Goal: Information Seeking & Learning: Find specific fact

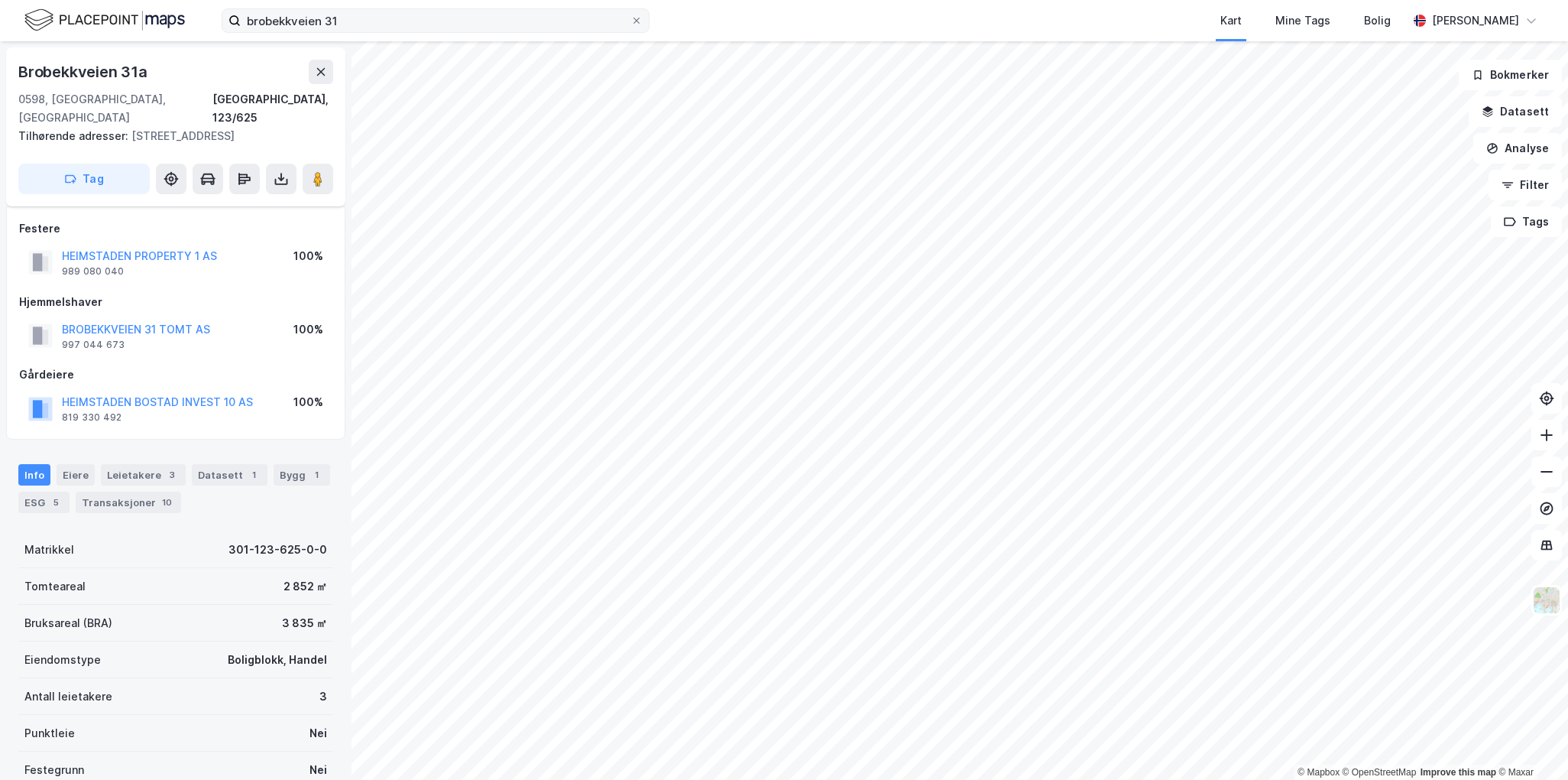
scroll to position [143, 0]
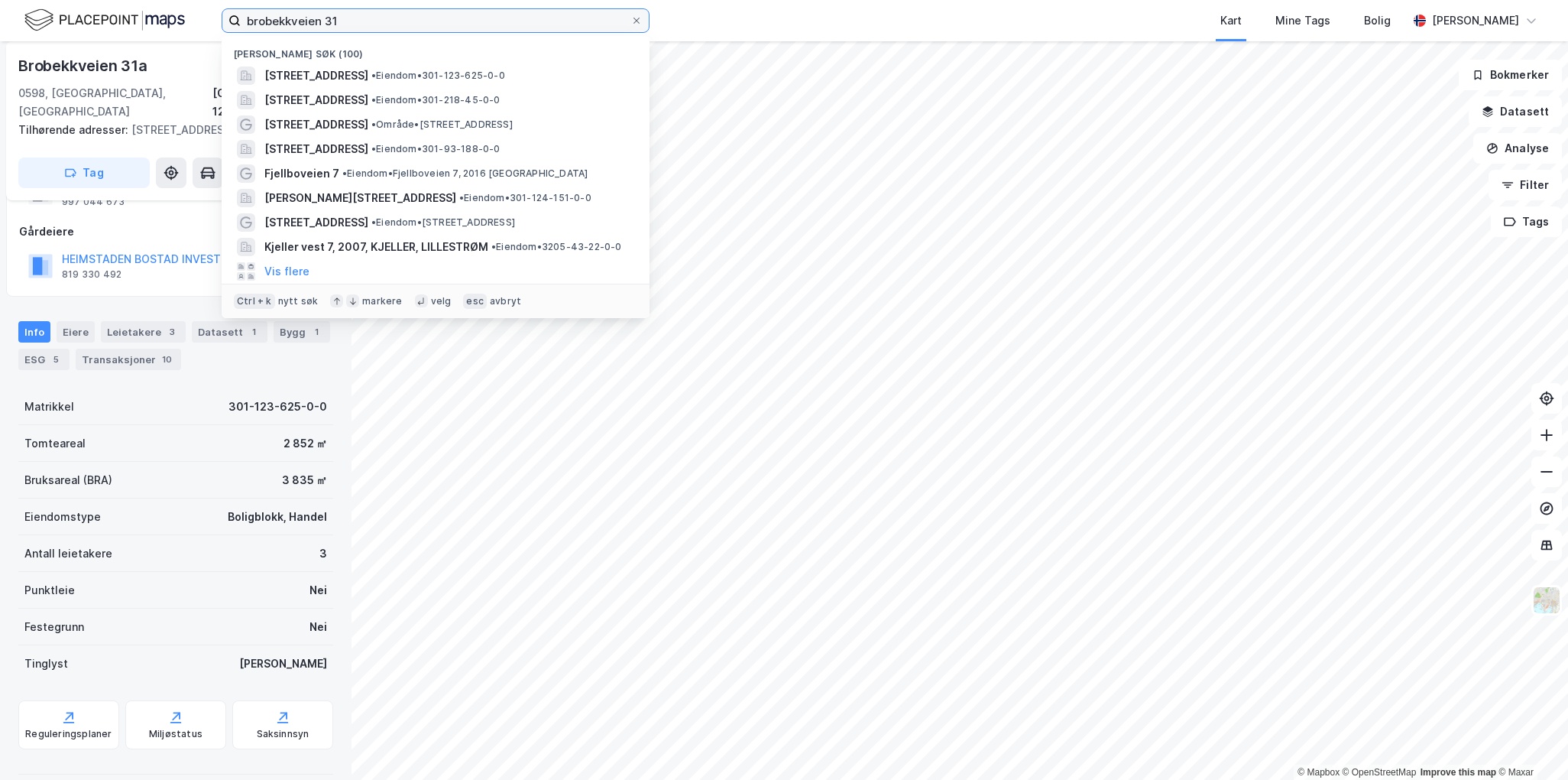
click at [323, 26] on input "brobekkveien 31" at bounding box center [435, 20] width 390 height 23
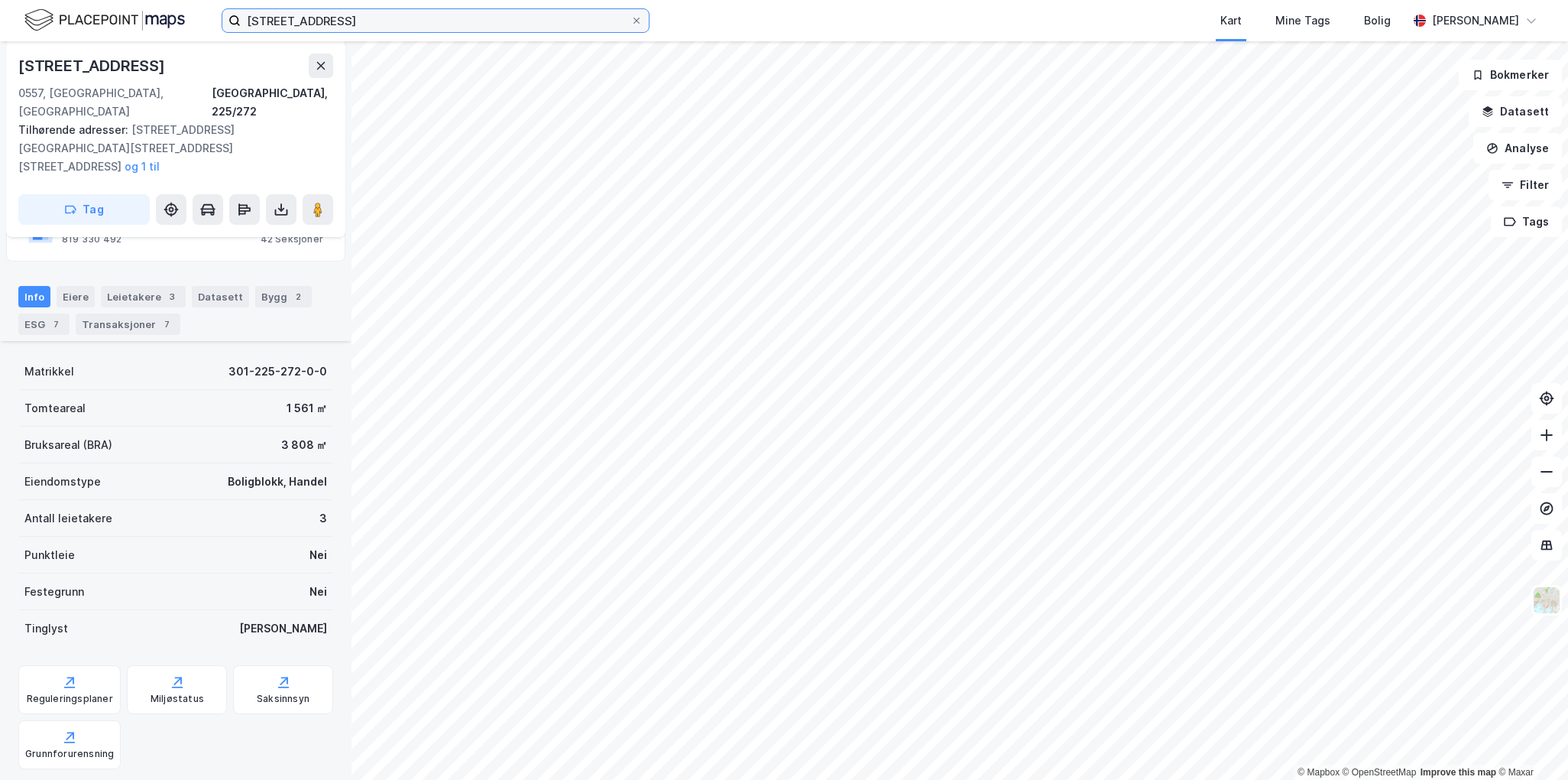
scroll to position [223, 0]
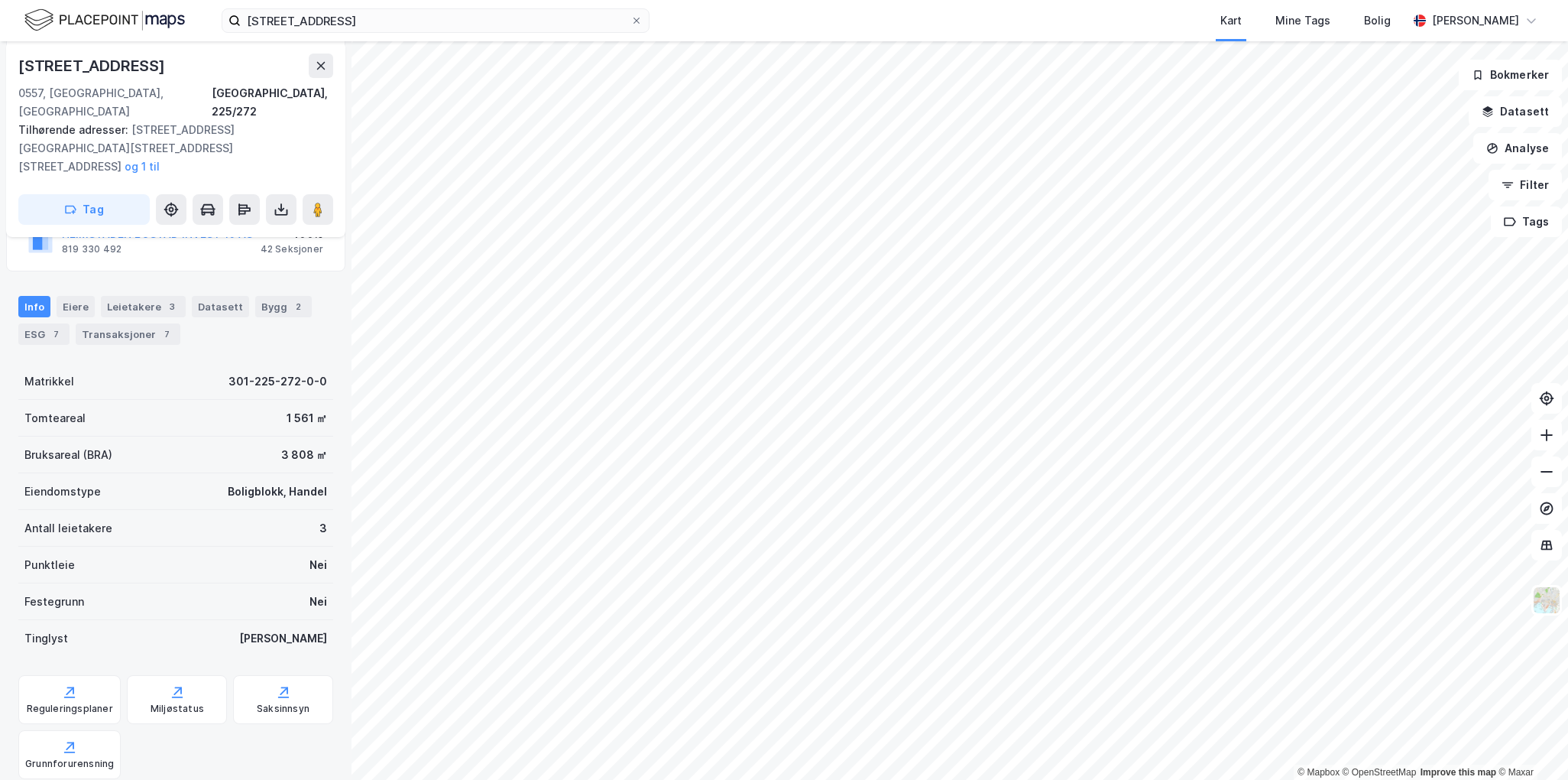
scroll to position [223, 0]
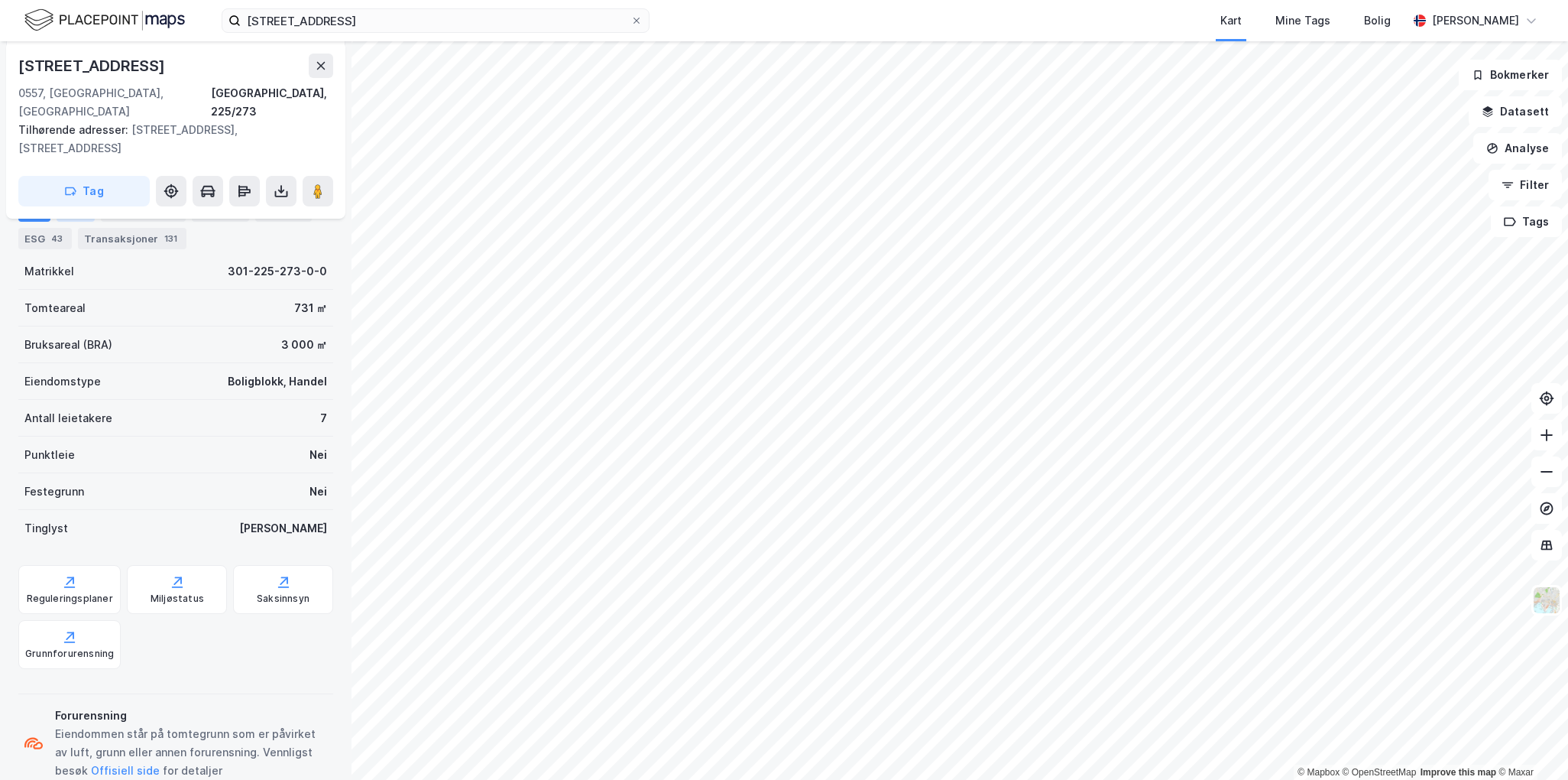
click at [86, 219] on div "Eiere" at bounding box center [76, 211] width 38 height 21
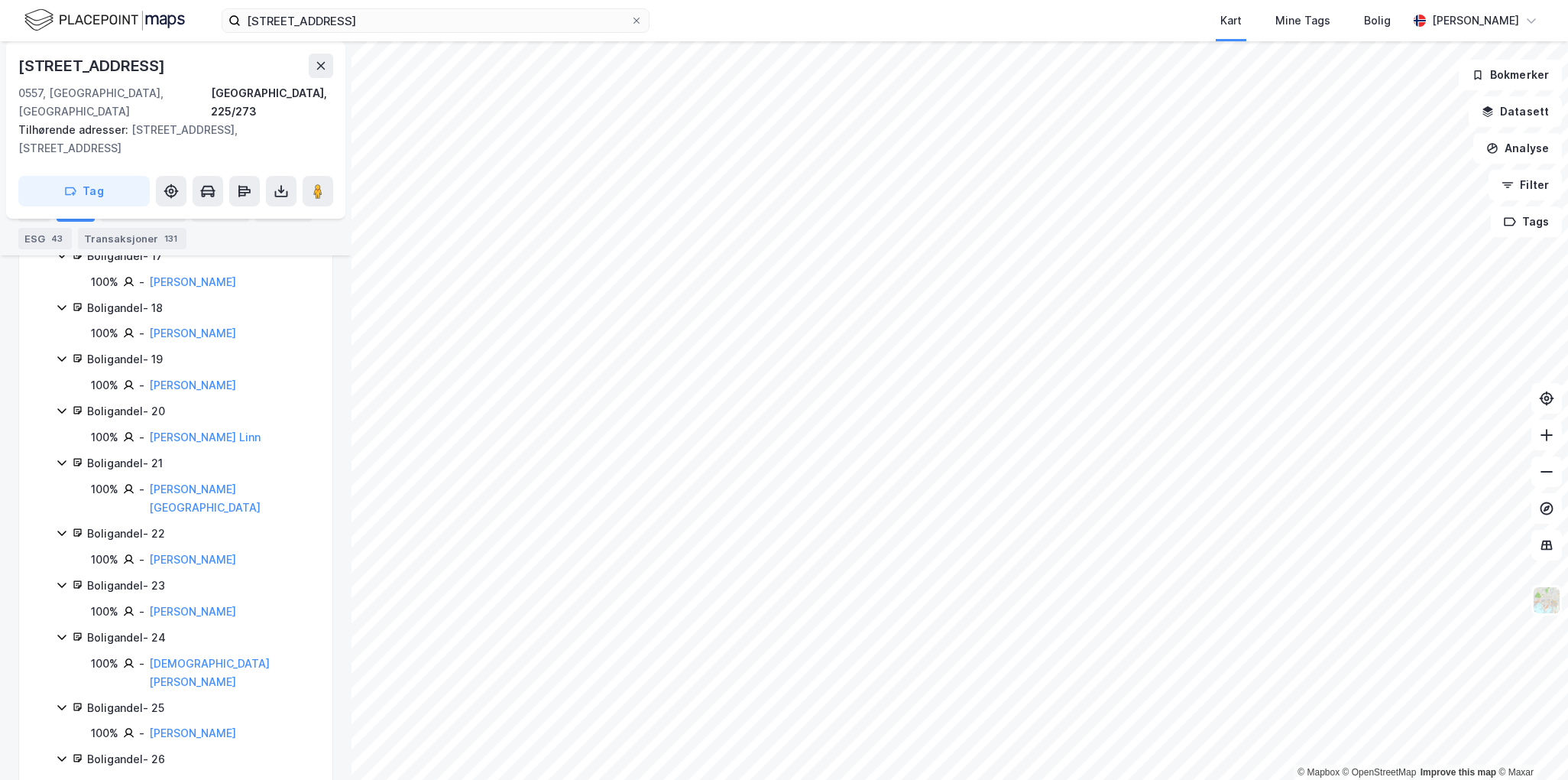
scroll to position [1412, 0]
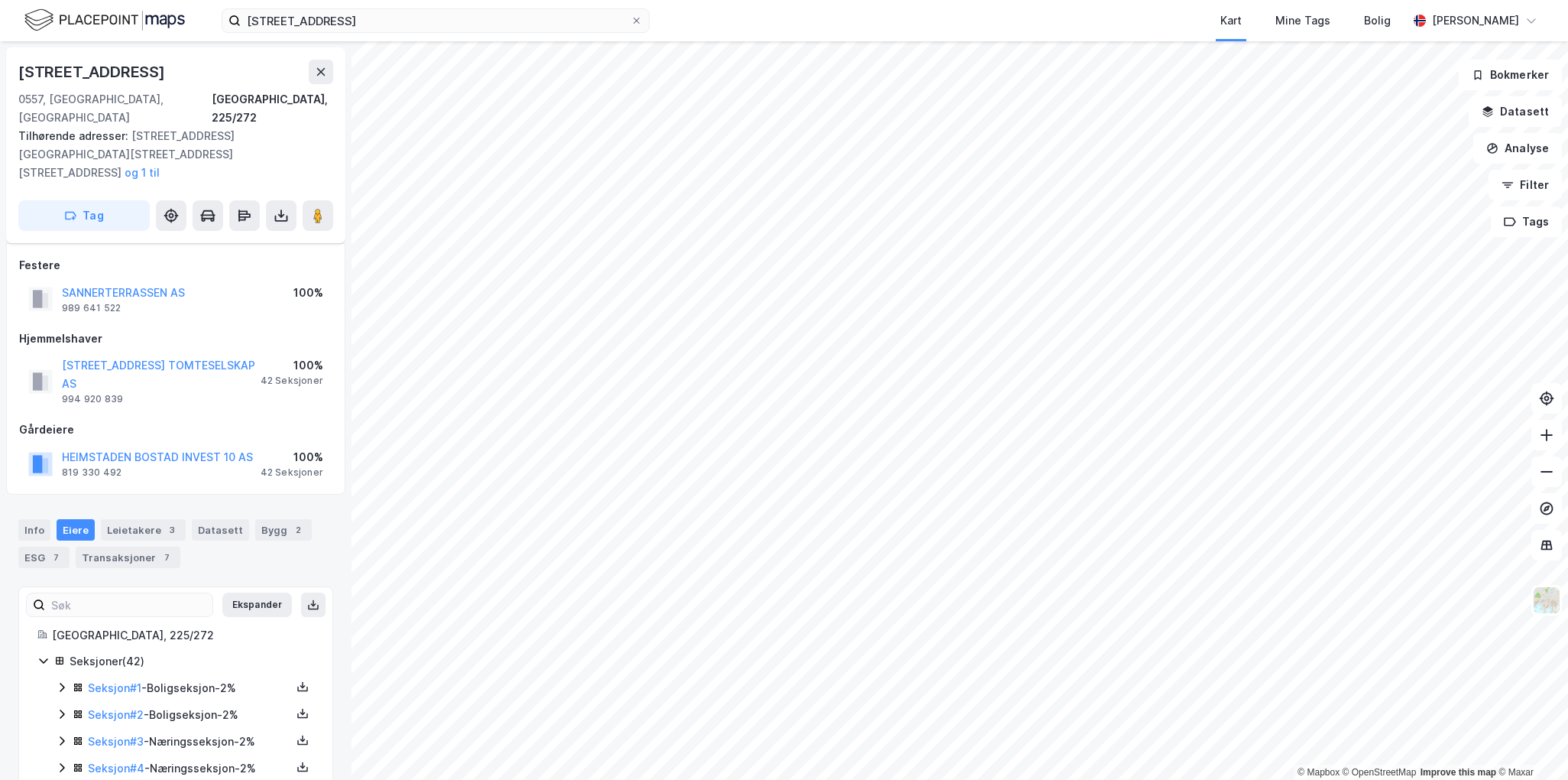
scroll to position [1001, 0]
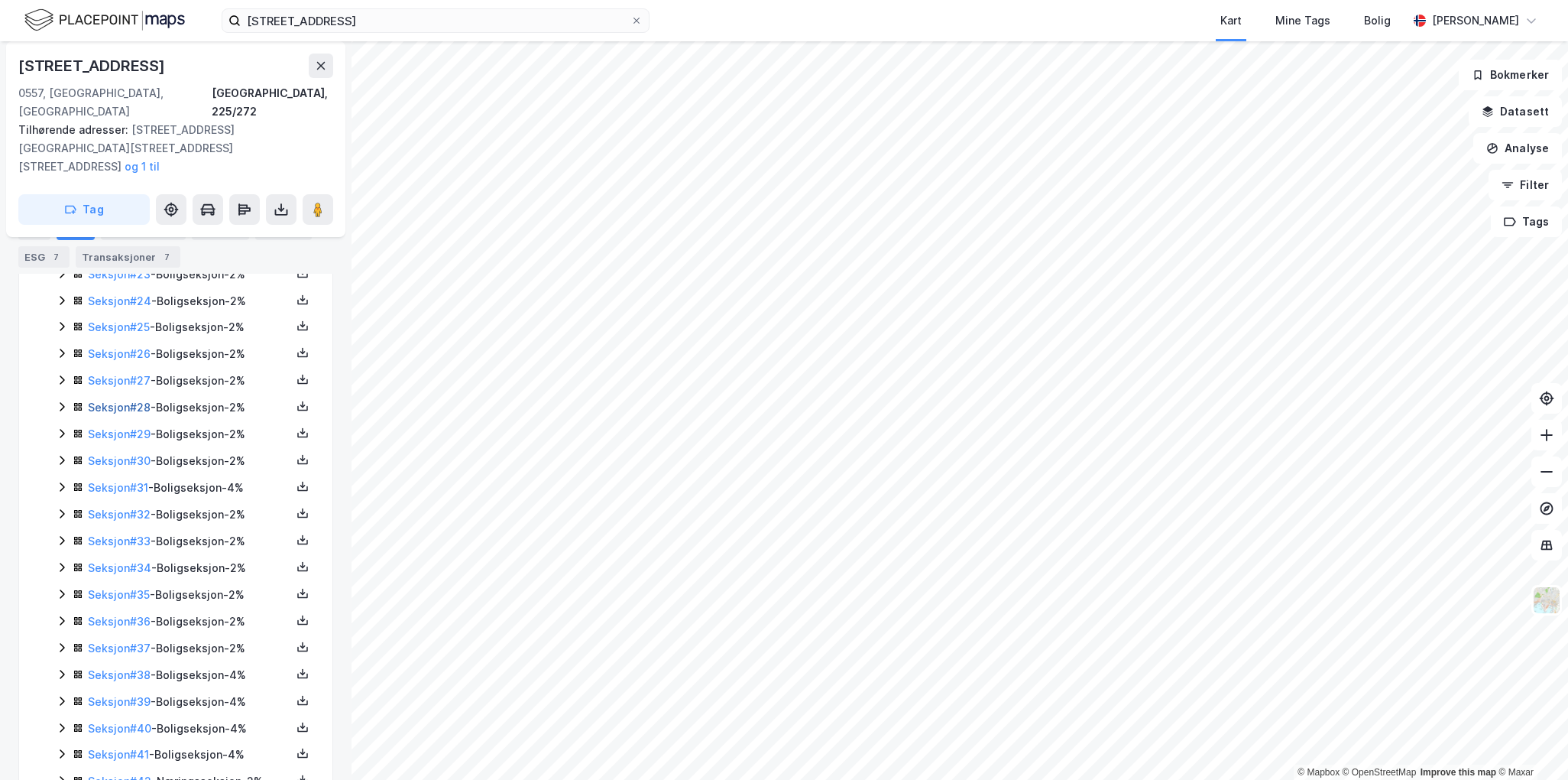
click at [101, 400] on link "Seksjon # 28" at bounding box center [120, 407] width 63 height 13
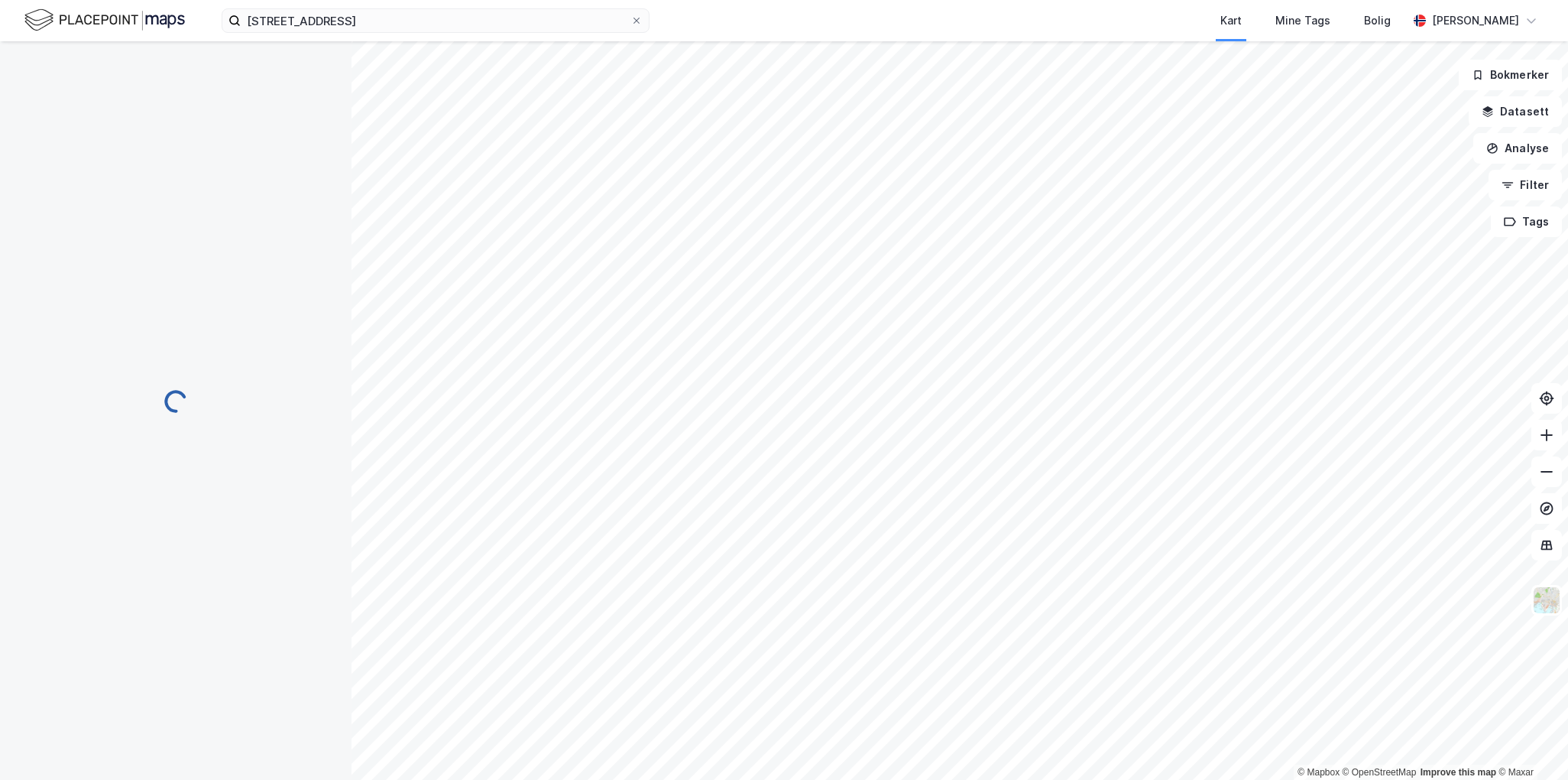
scroll to position [254, 0]
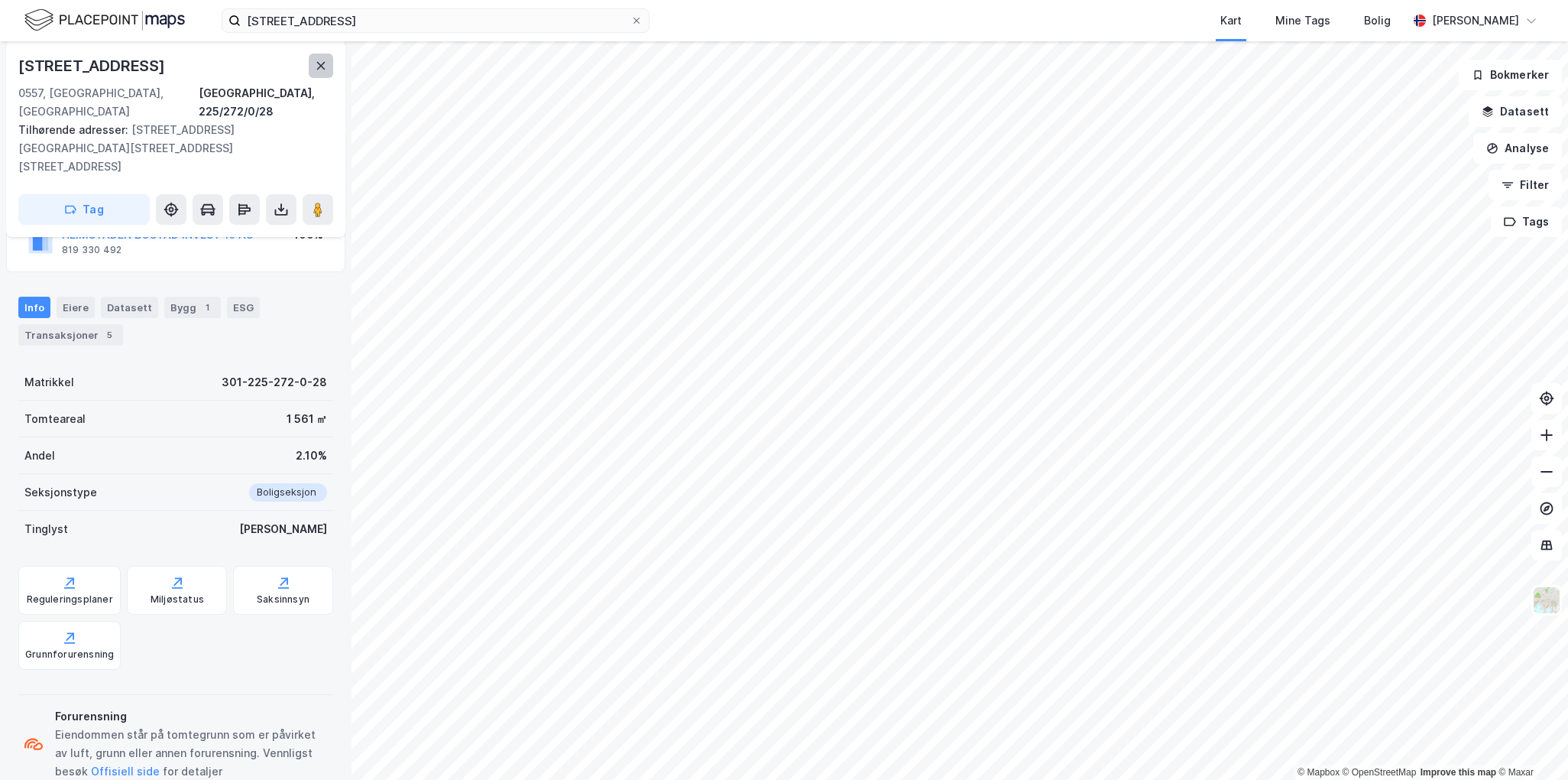
click at [324, 56] on button at bounding box center [321, 66] width 24 height 24
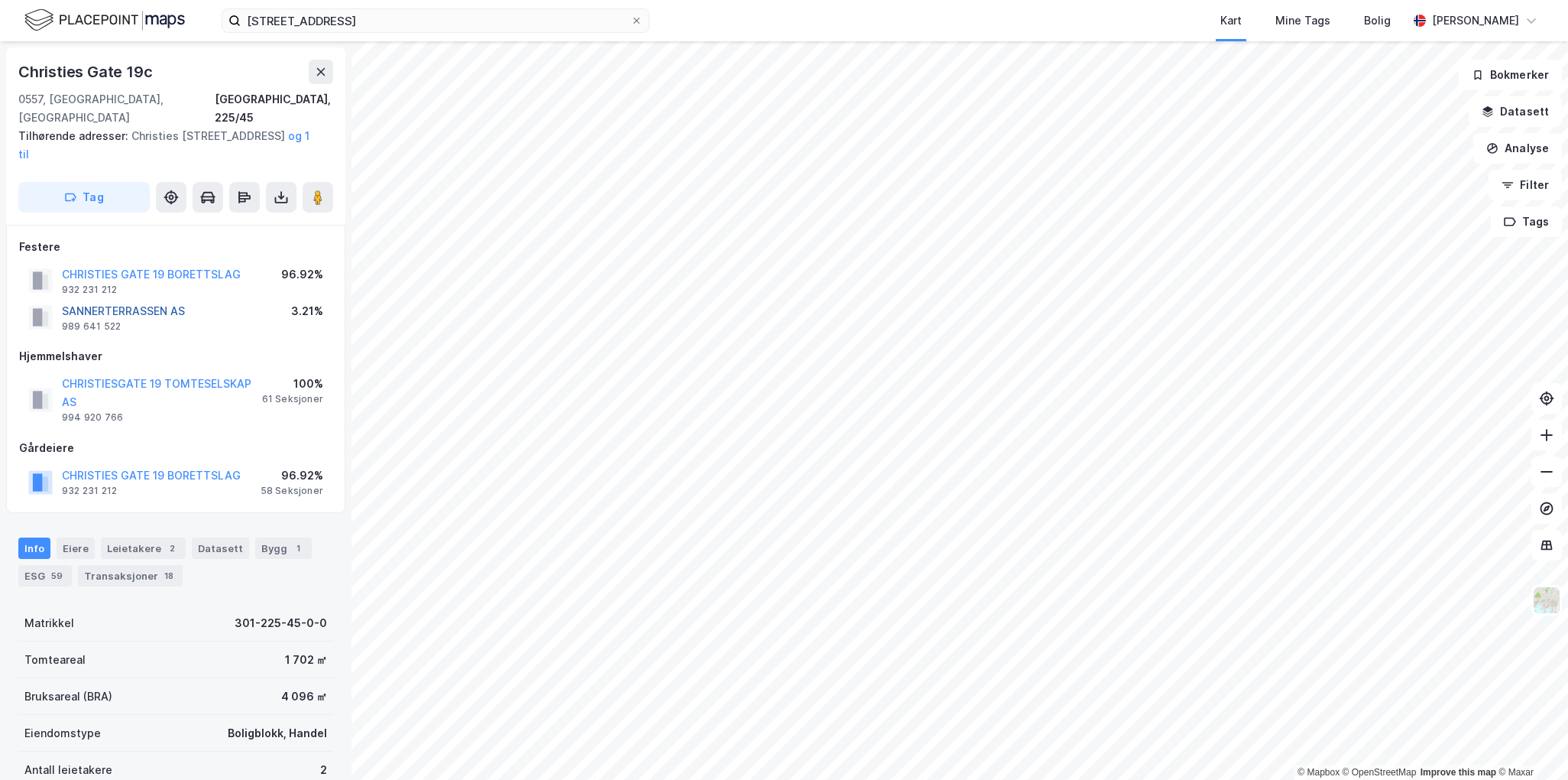
click at [0, 0] on button "SANNERTERRASSEN AS" at bounding box center [0, 0] width 0 height 0
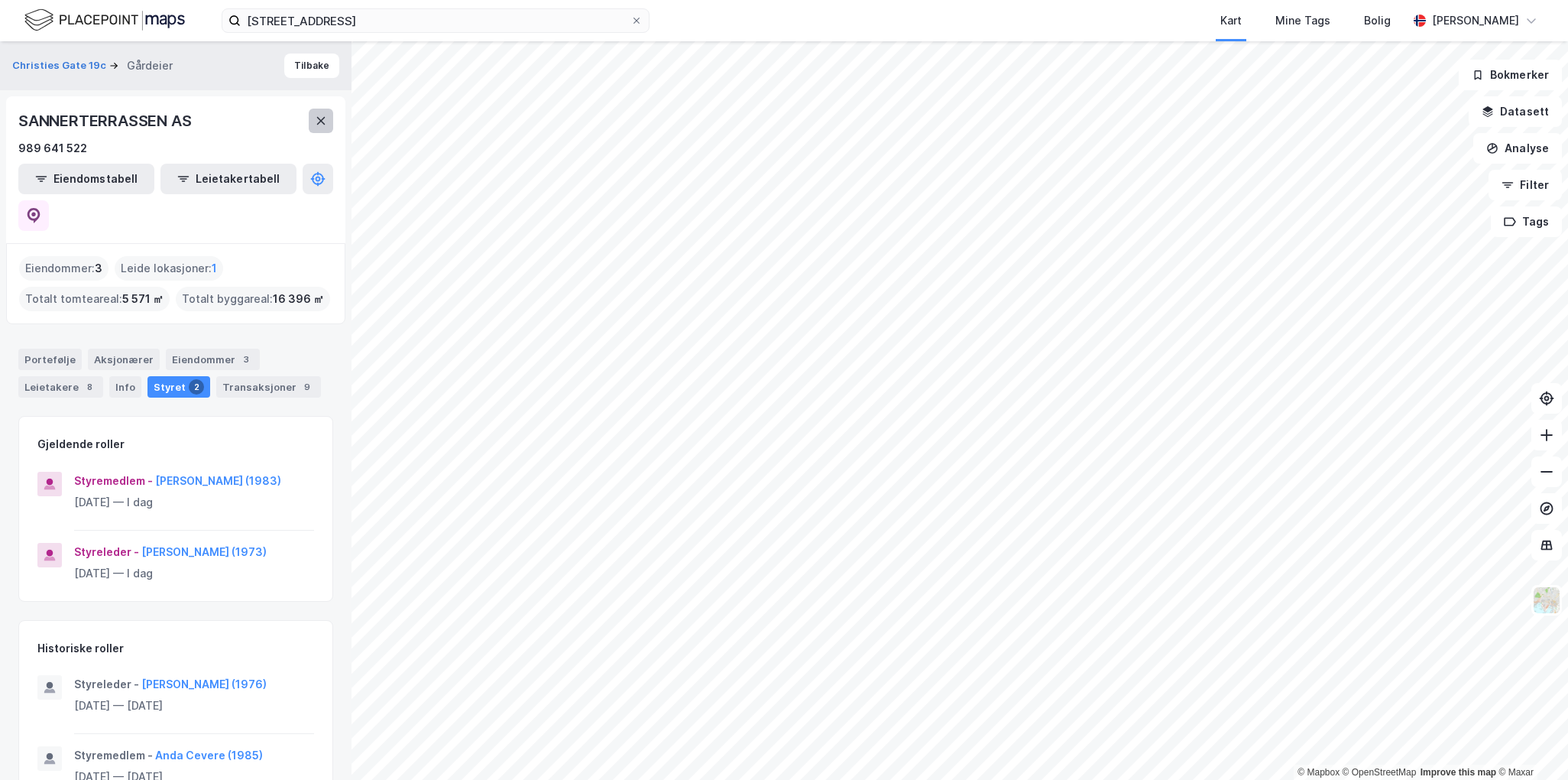
click at [324, 123] on icon at bounding box center [322, 121] width 9 height 8
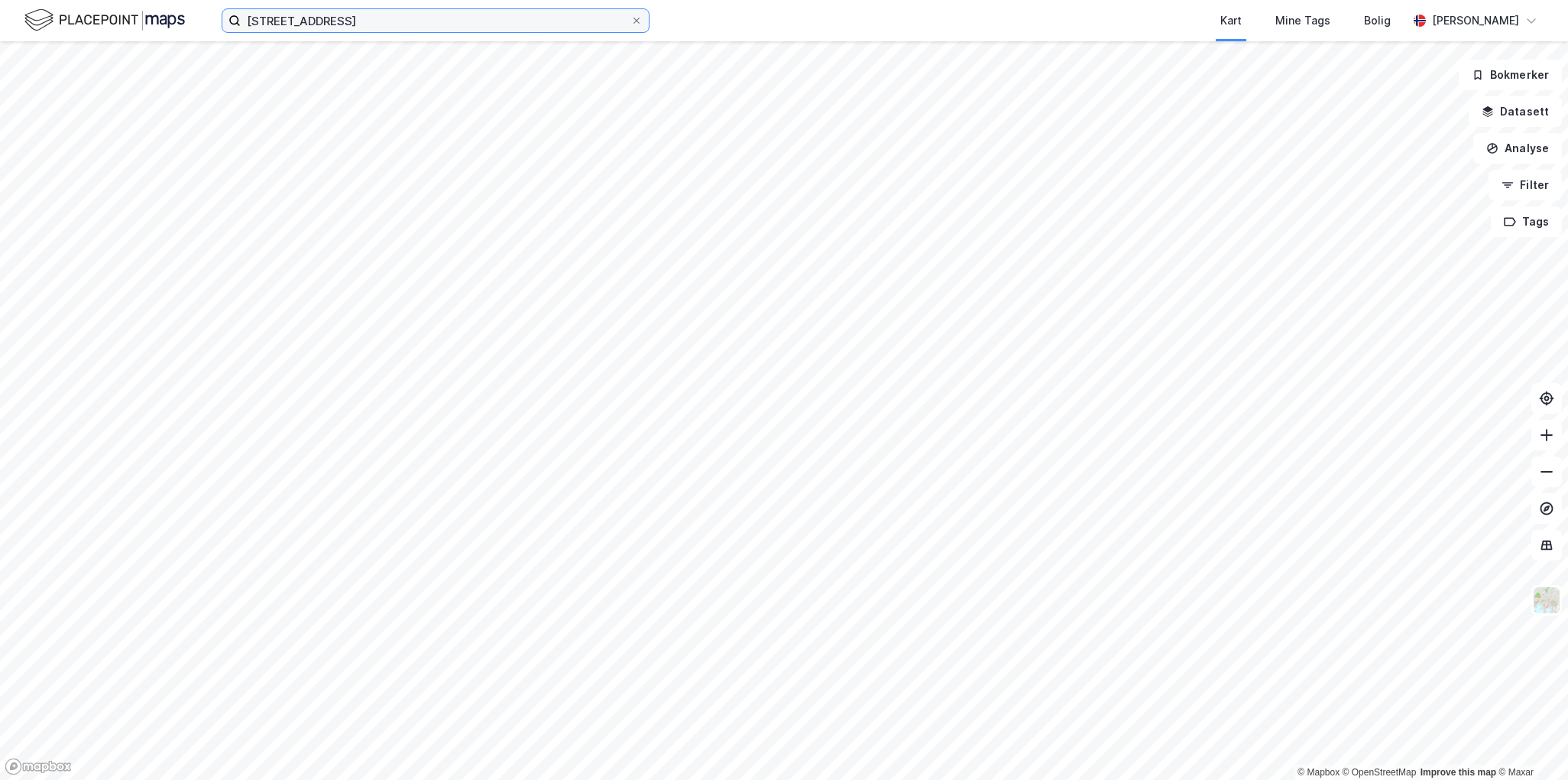
click at [448, 25] on input "[STREET_ADDRESS]" at bounding box center [435, 20] width 390 height 23
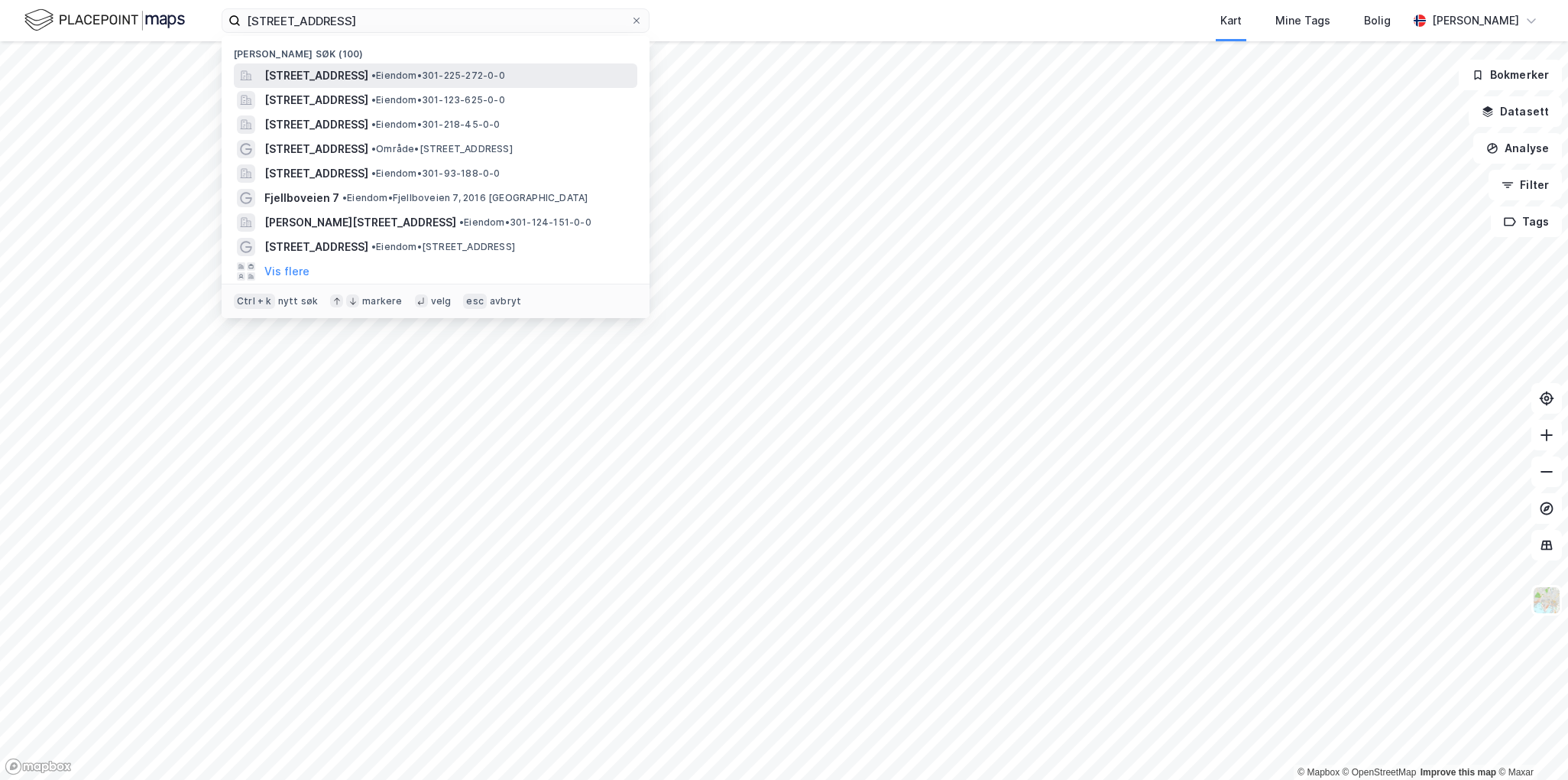
click at [449, 64] on div "[STREET_ADDRESS] • Eiendom • 301-225-272-0-0" at bounding box center [436, 76] width 404 height 24
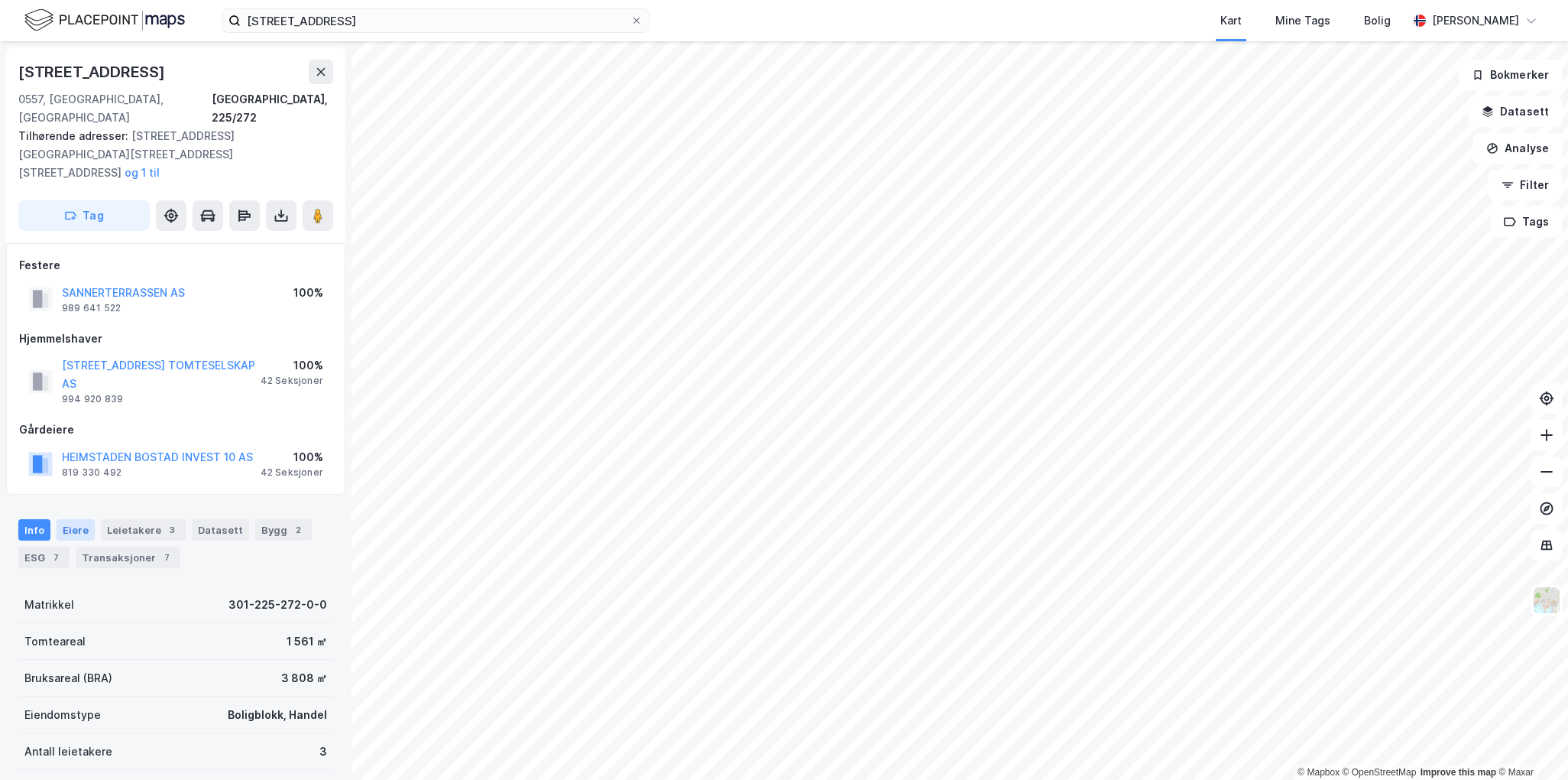
click at [66, 519] on div "Eiere" at bounding box center [76, 530] width 38 height 21
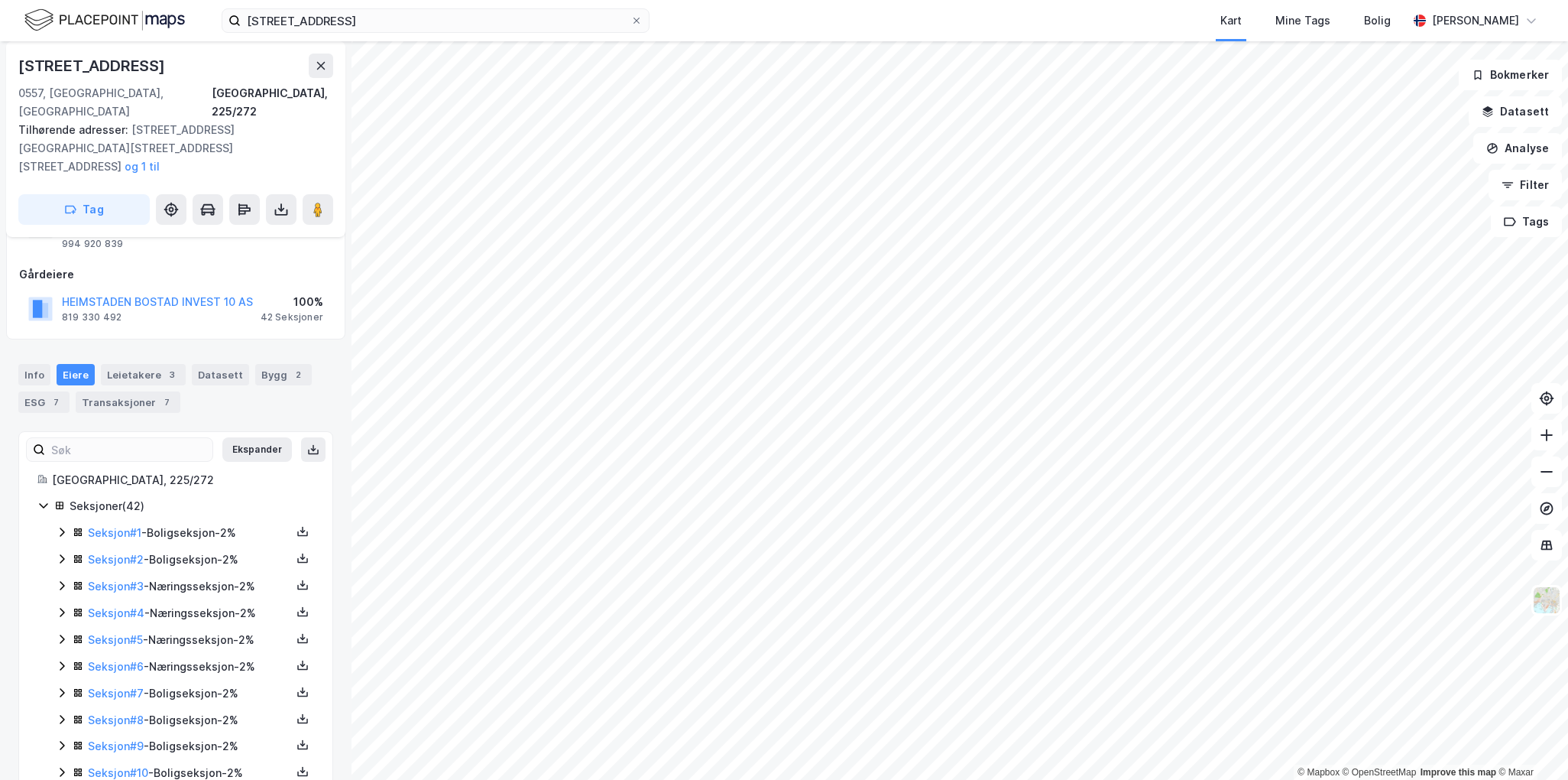
scroll to position [153, 0]
click at [61, 528] on icon at bounding box center [62, 534] width 12 height 12
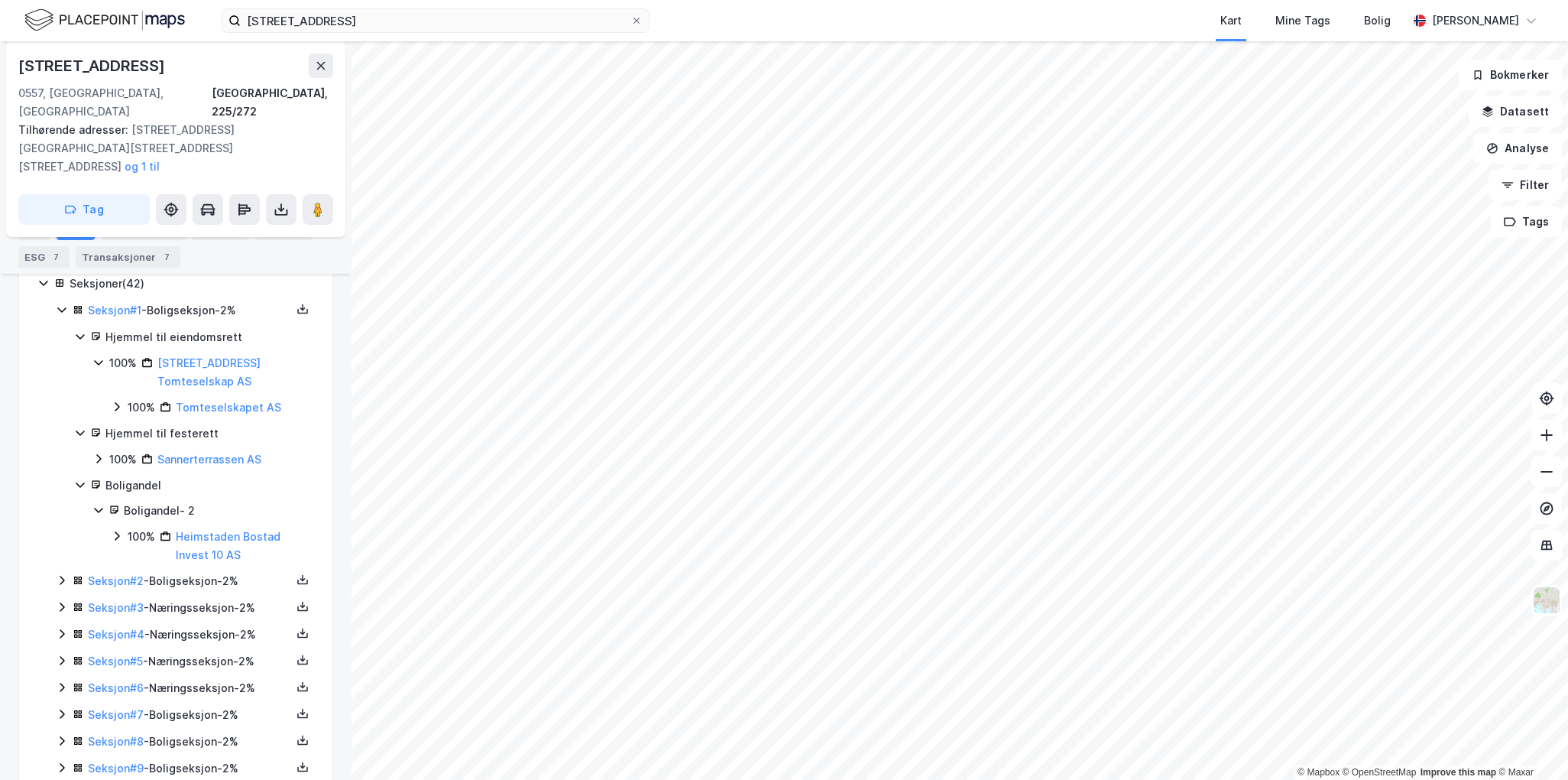
scroll to position [382, 0]
click at [126, 523] on div "100% Heimstaden [GEOGRAPHIC_DATA] Invest 10 AS" at bounding box center [212, 541] width 204 height 37
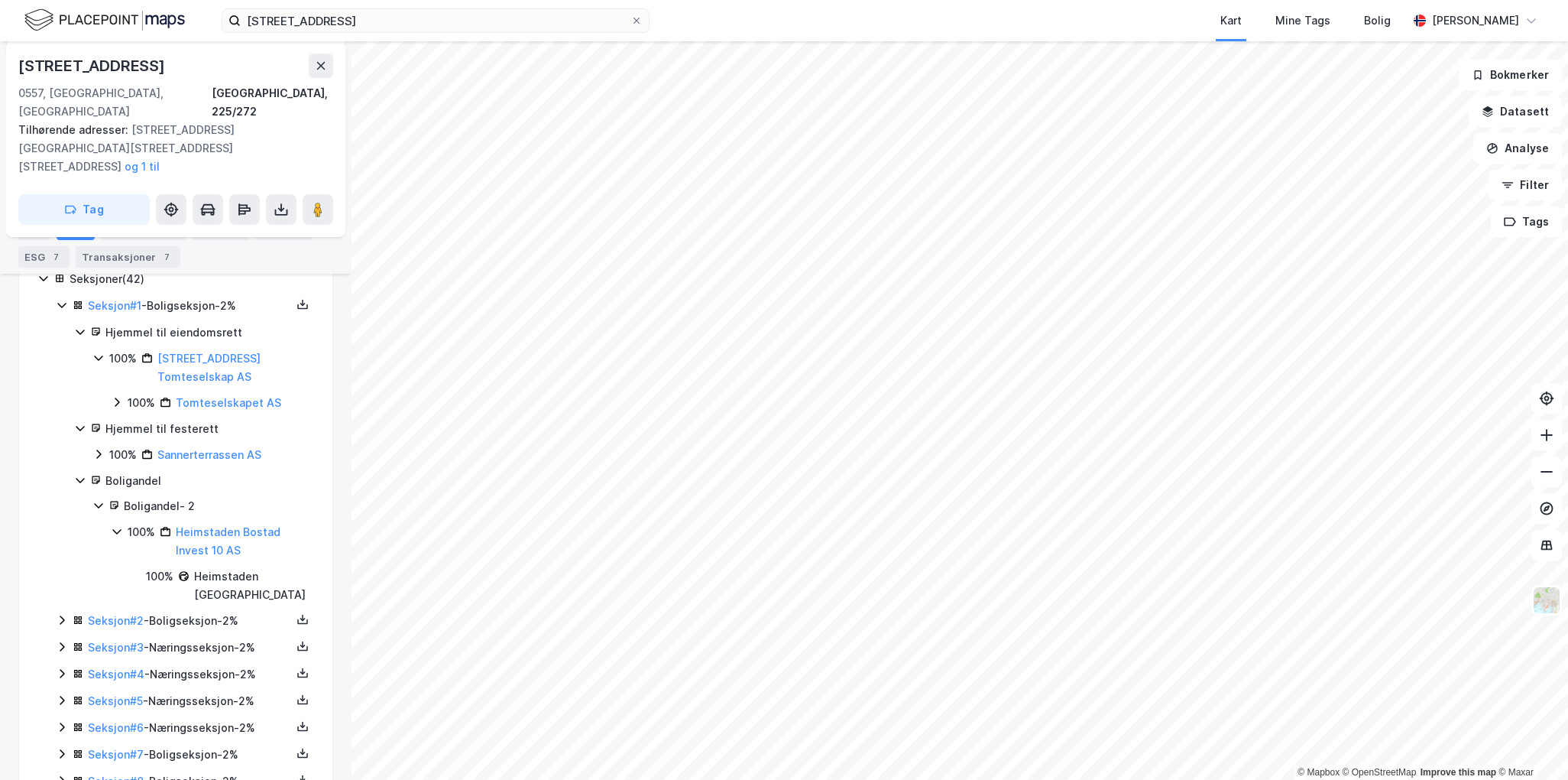
click at [126, 523] on div "100% Heimstaden [GEOGRAPHIC_DATA] Invest 10 AS" at bounding box center [212, 541] width 204 height 37
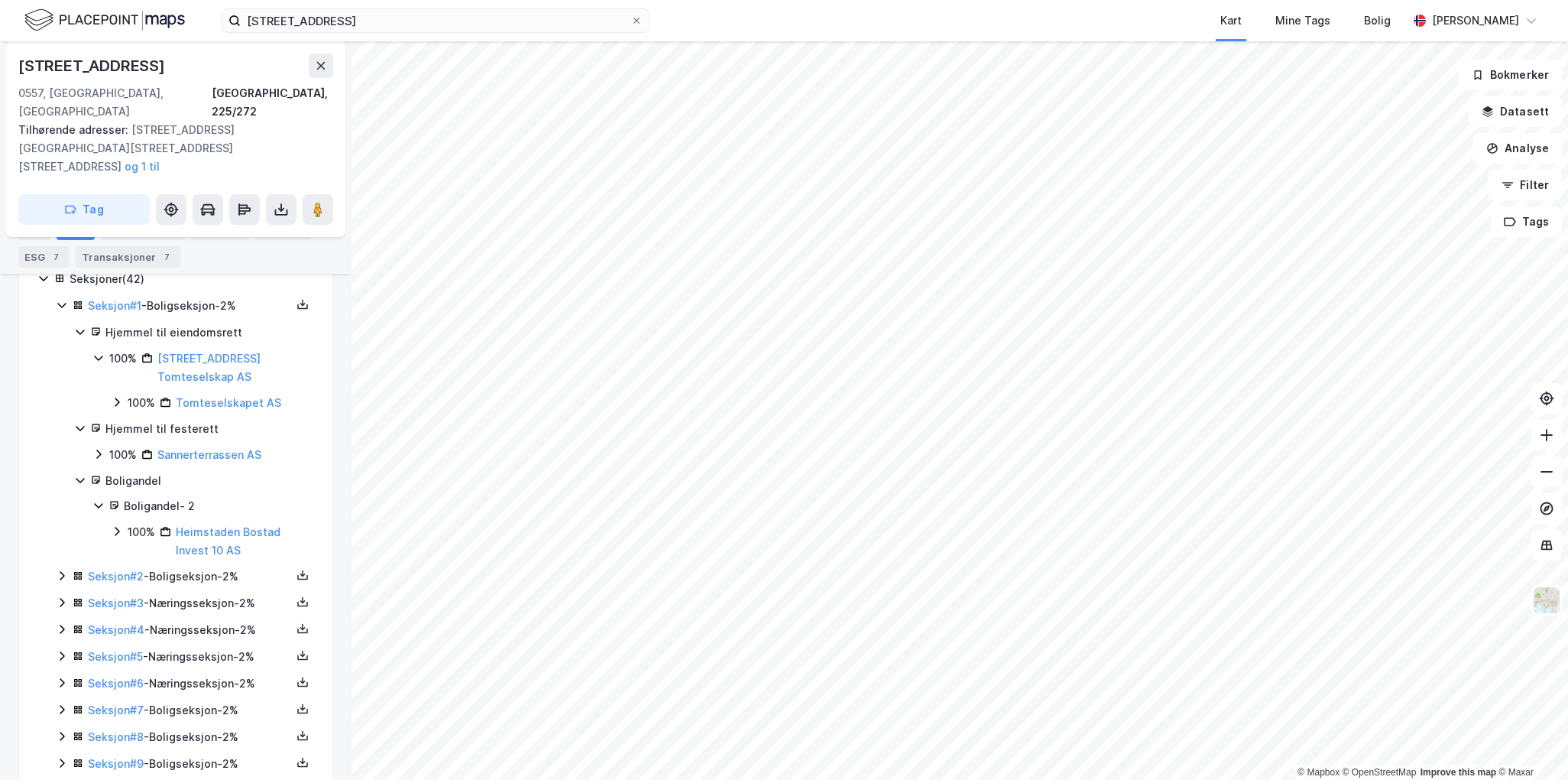
click at [61, 596] on icon at bounding box center [62, 602] width 12 height 12
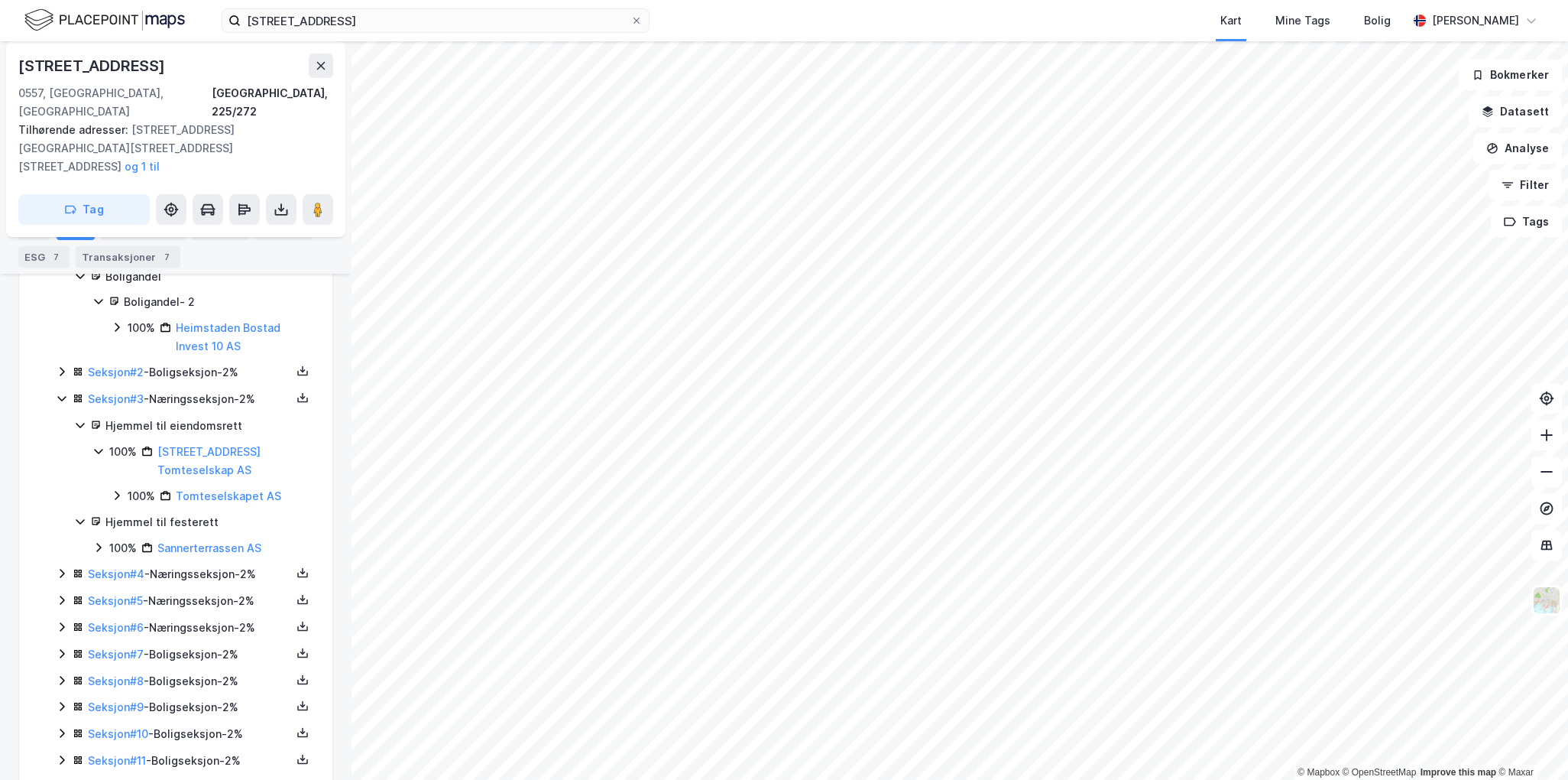
scroll to position [611, 0]
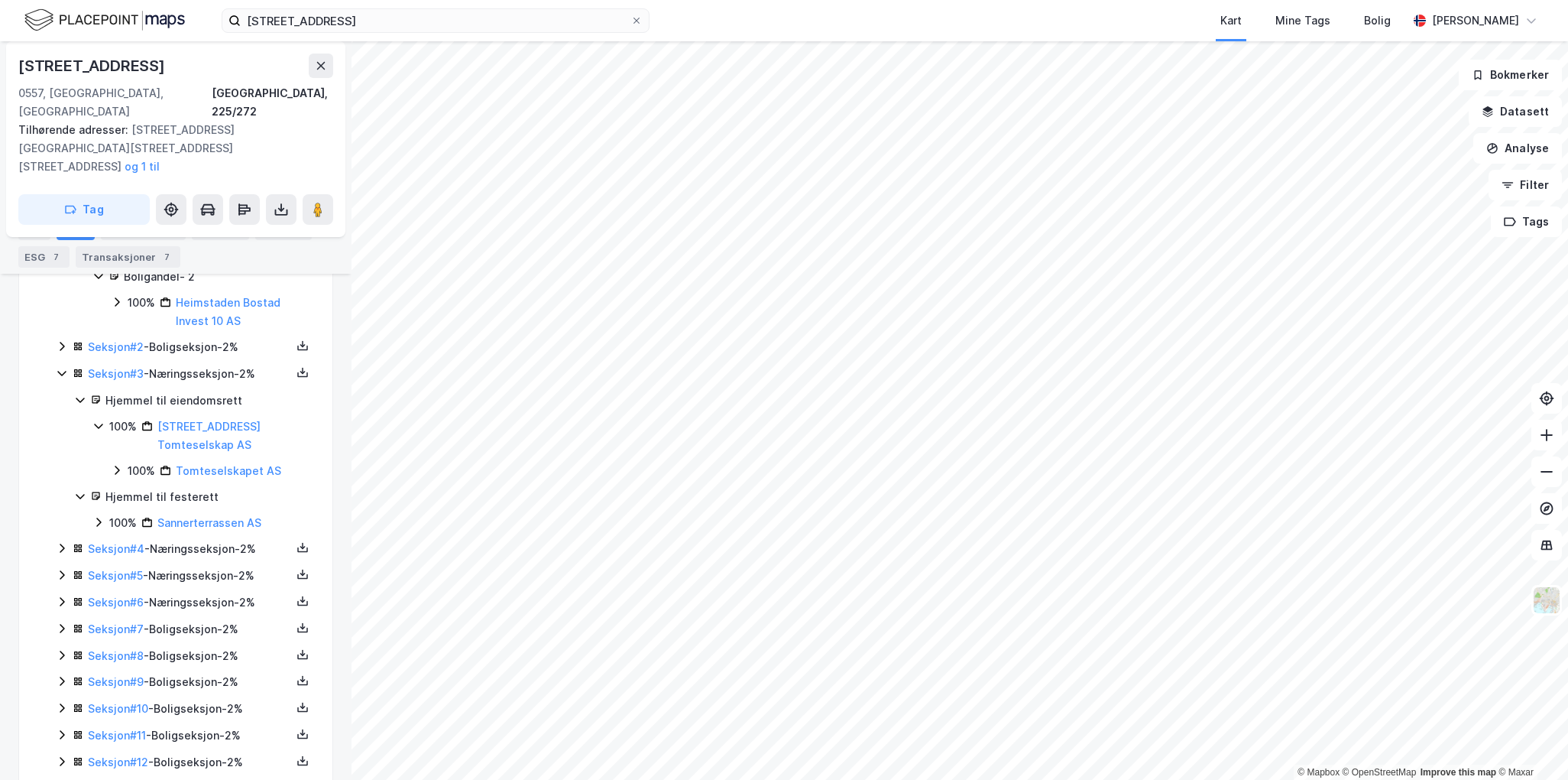
click at [101, 516] on icon at bounding box center [99, 522] width 12 height 12
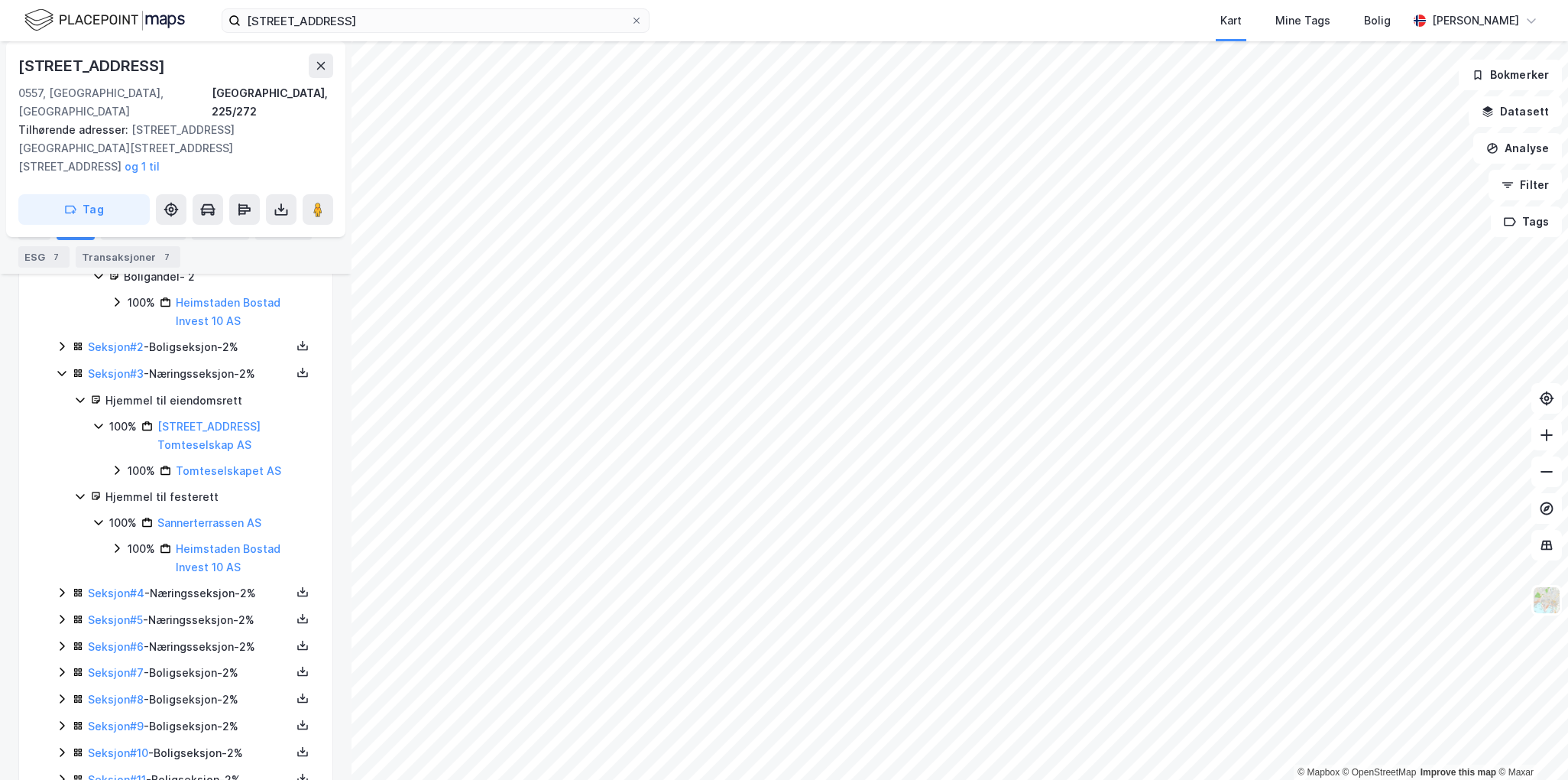
click at [101, 516] on icon at bounding box center [99, 522] width 12 height 12
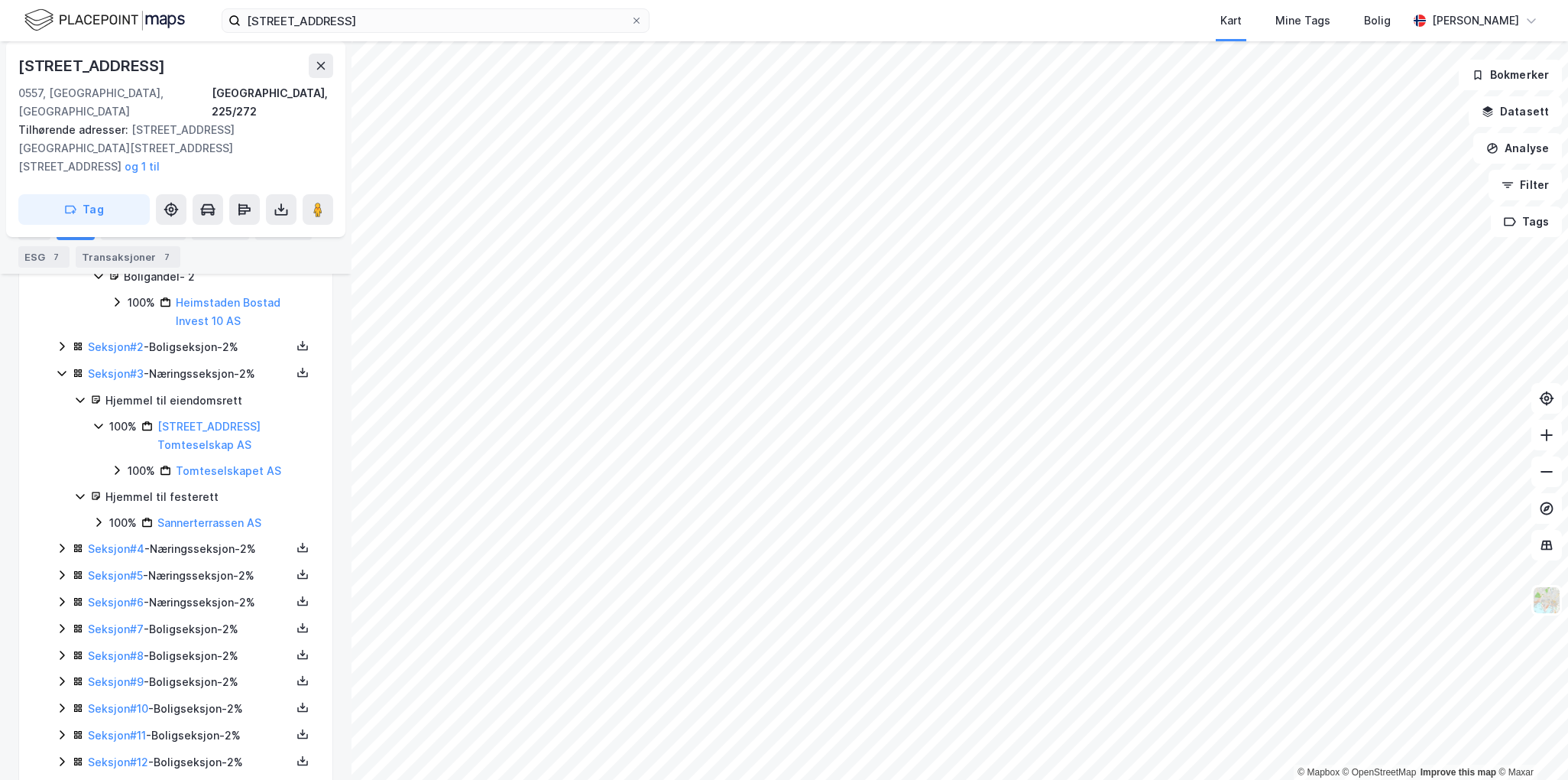
click at [126, 417] on div "100% [STREET_ADDRESS] Tomteselskap AS 100% Tomteselskapet AS" at bounding box center [204, 449] width 222 height 63
click at [125, 462] on div "100% Tomteselskapet AS" at bounding box center [212, 470] width 204 height 18
click at [137, 462] on div "100%" at bounding box center [141, 470] width 27 height 18
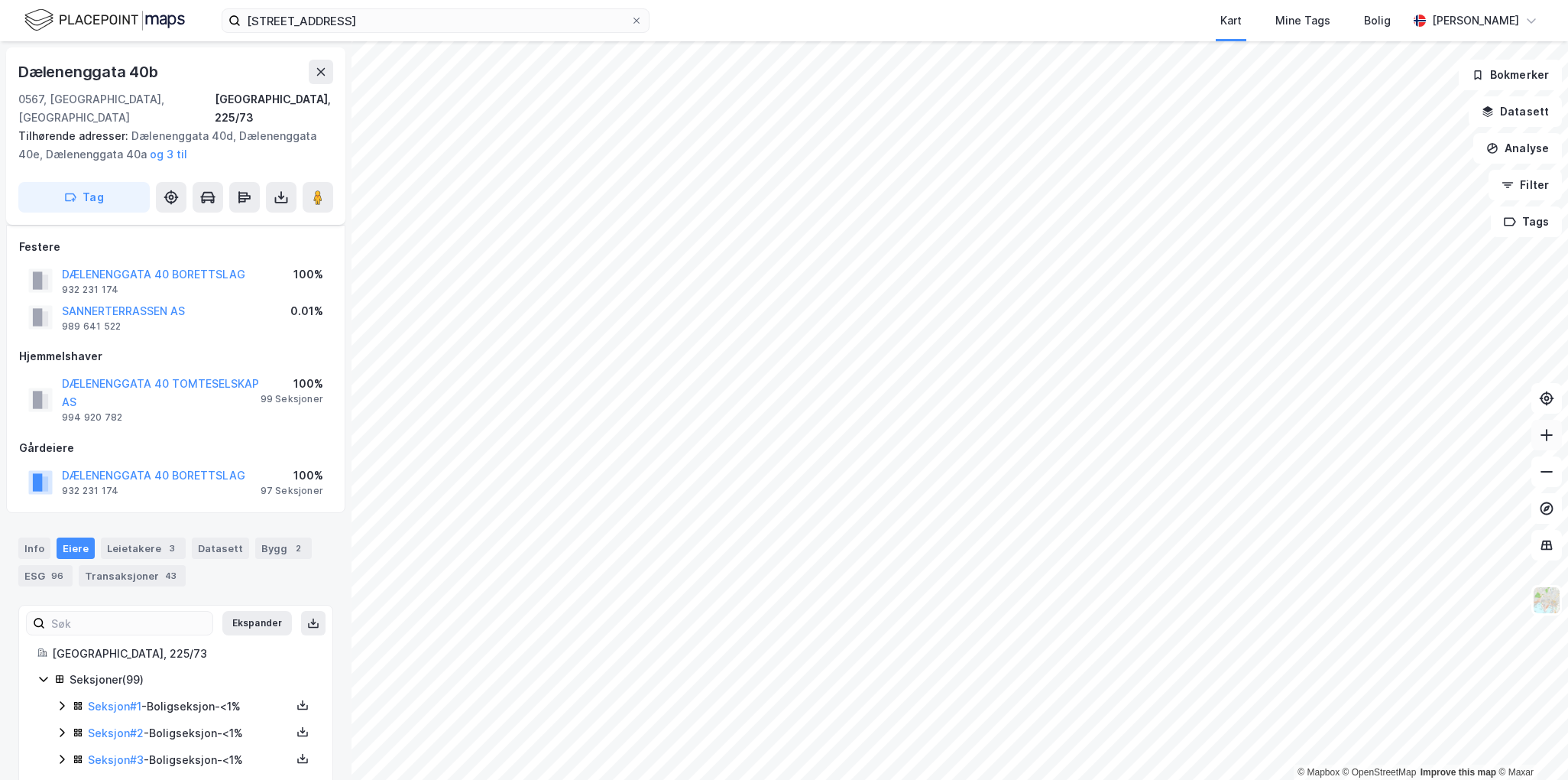
scroll to position [611, 0]
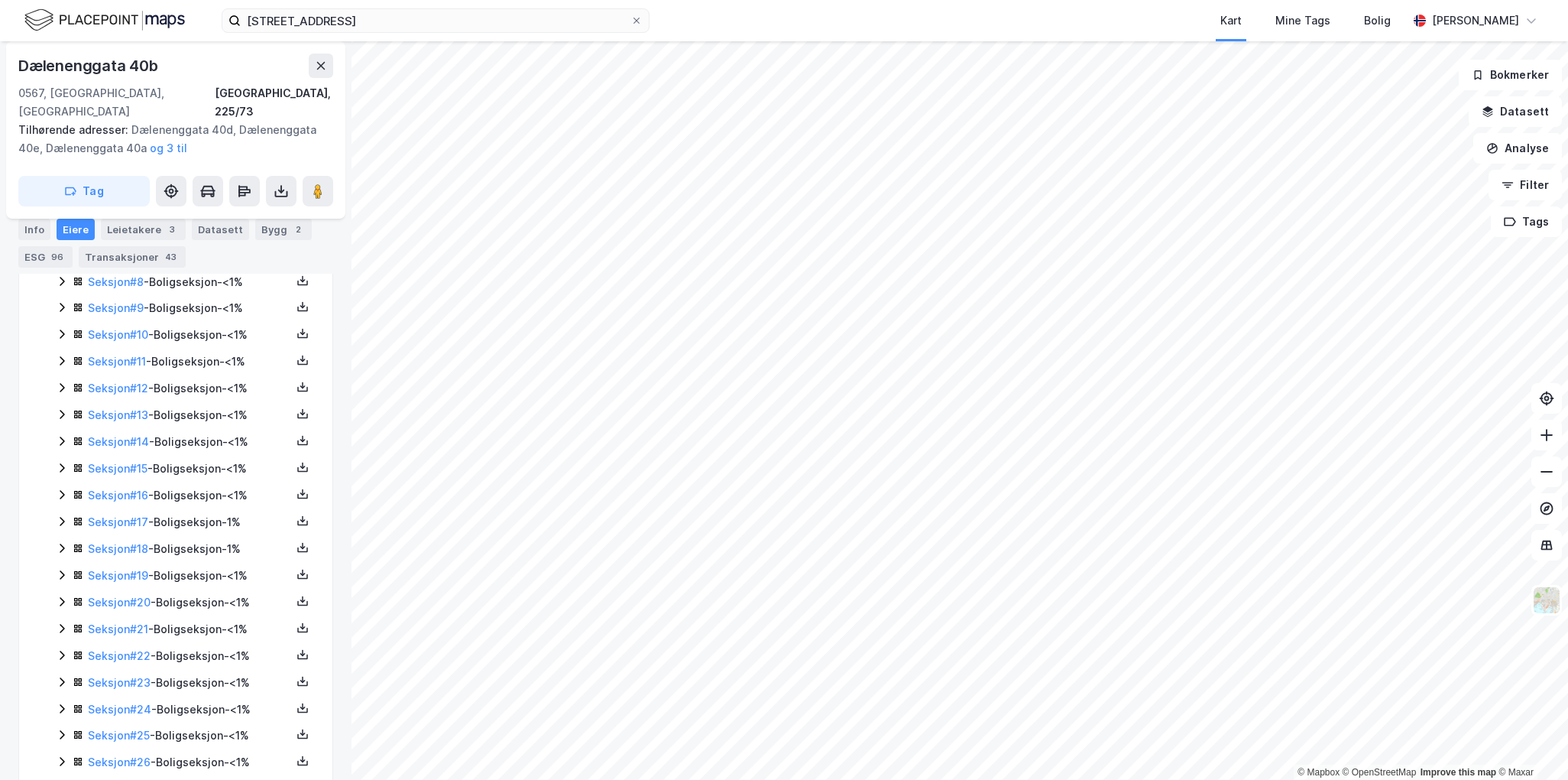
click at [75, 463] on icon at bounding box center [78, 468] width 10 height 10
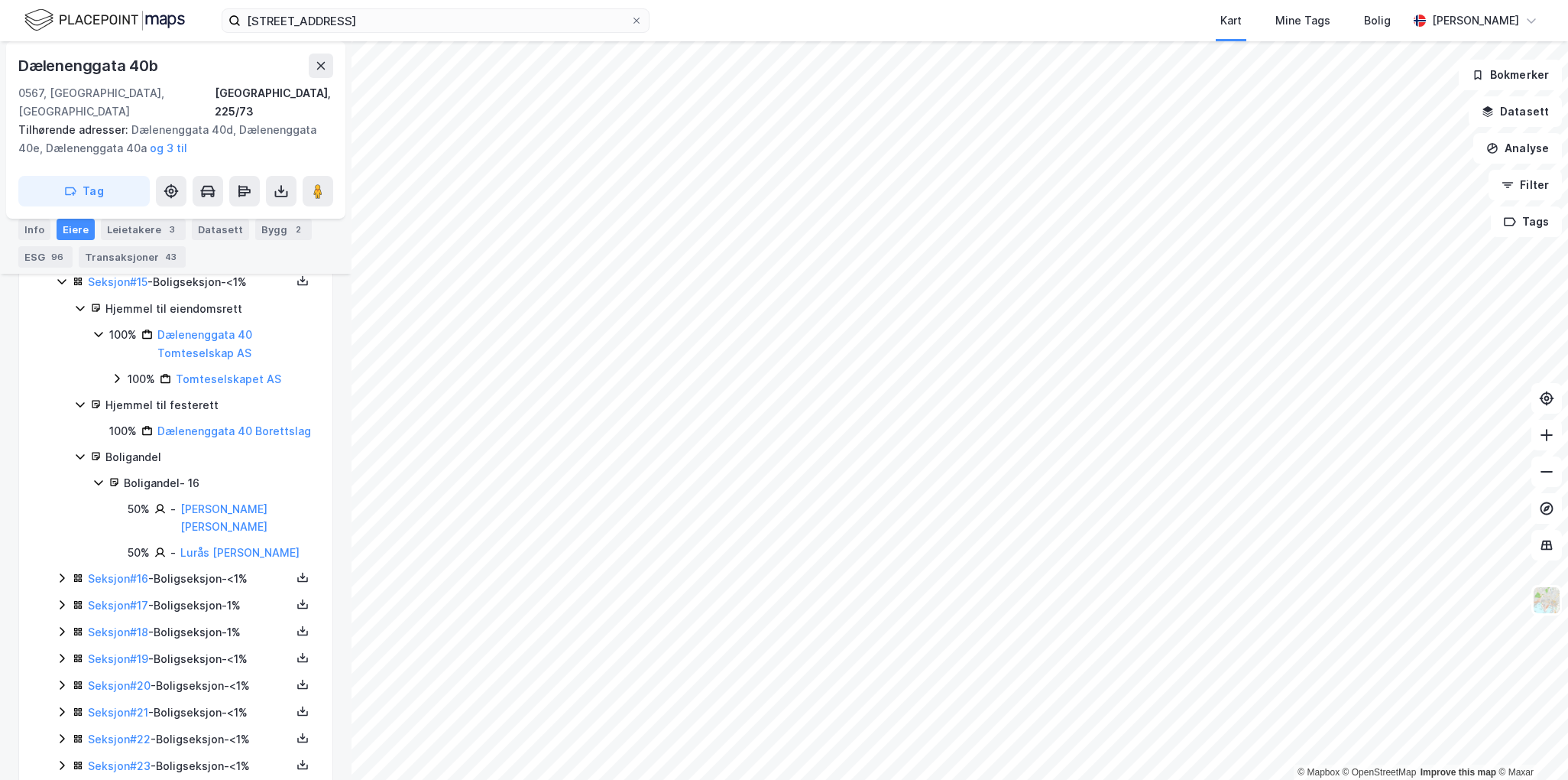
scroll to position [841, 0]
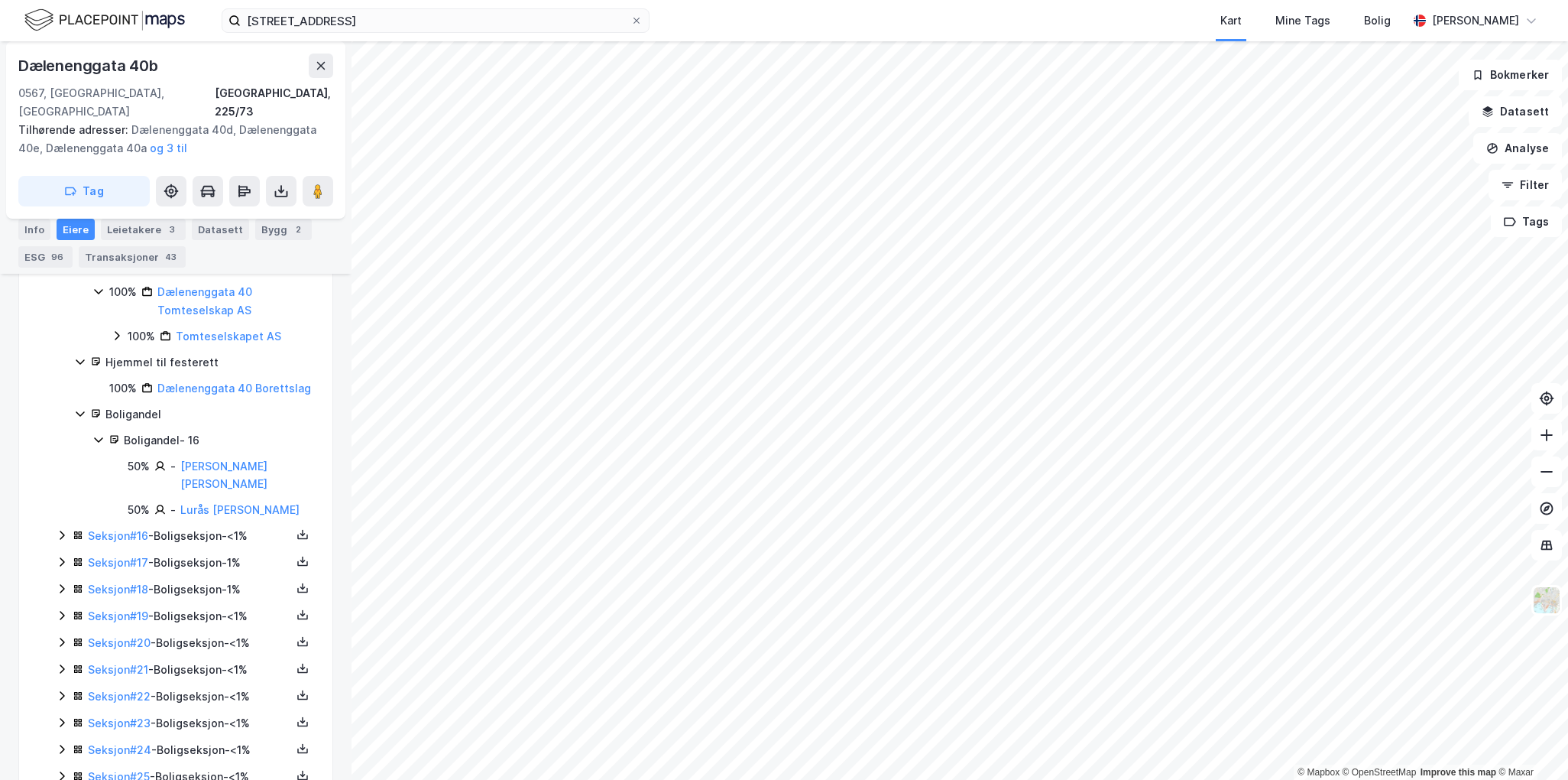
click at [120, 330] on icon at bounding box center [117, 336] width 12 height 12
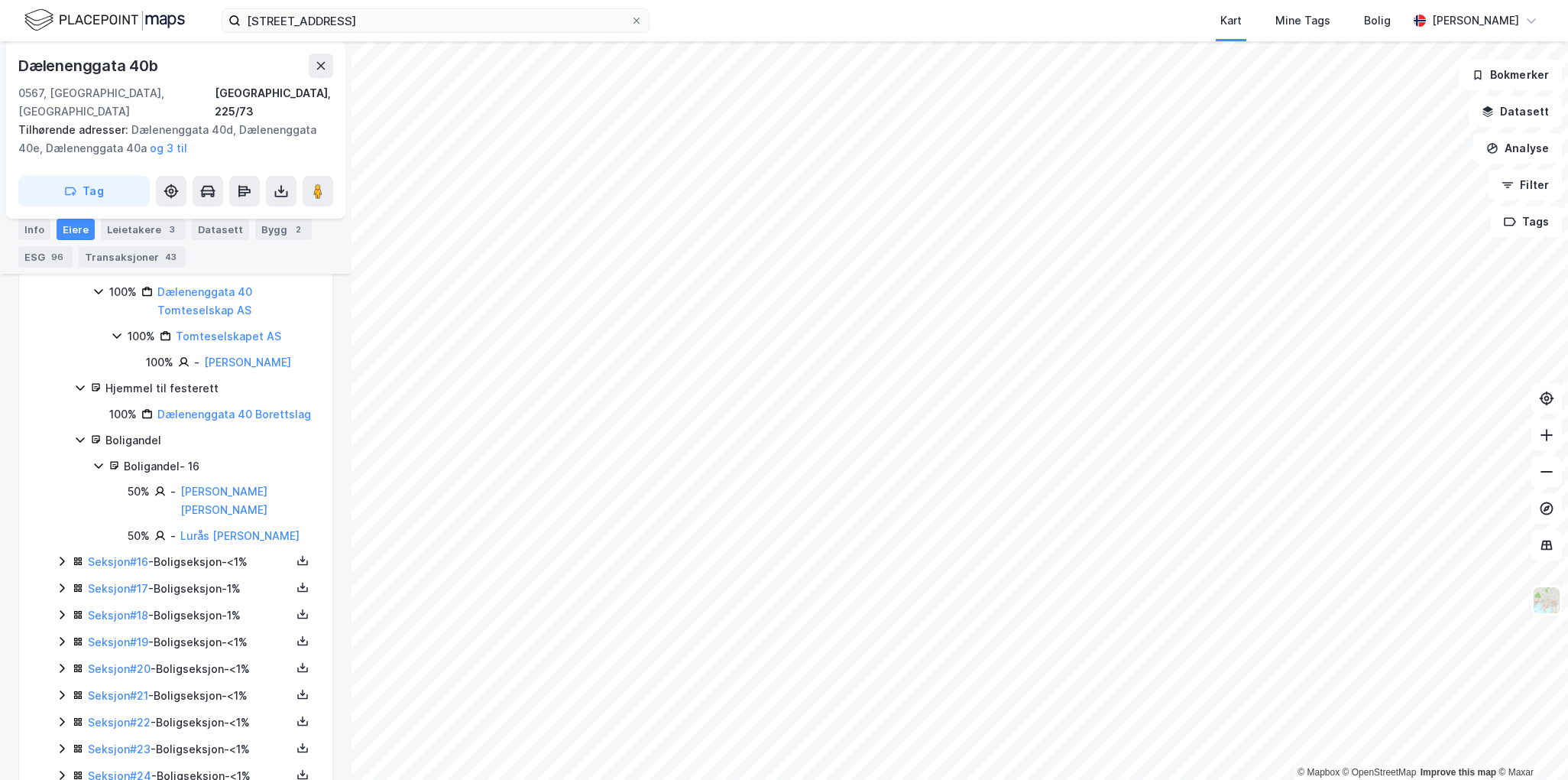
scroll to position [917, 0]
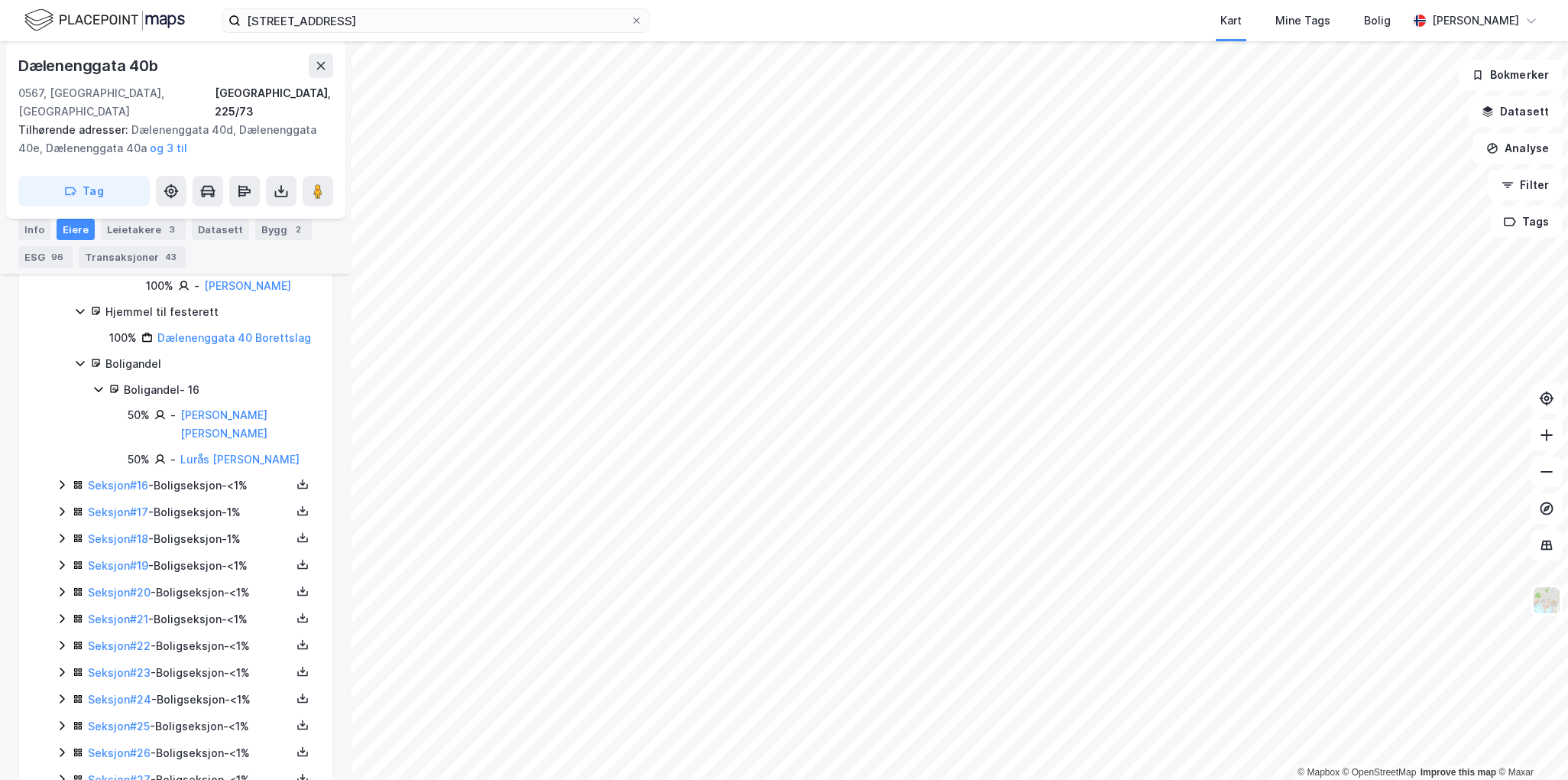
click at [126, 390] on div "Boligandel - 16" at bounding box center [219, 389] width 191 height 18
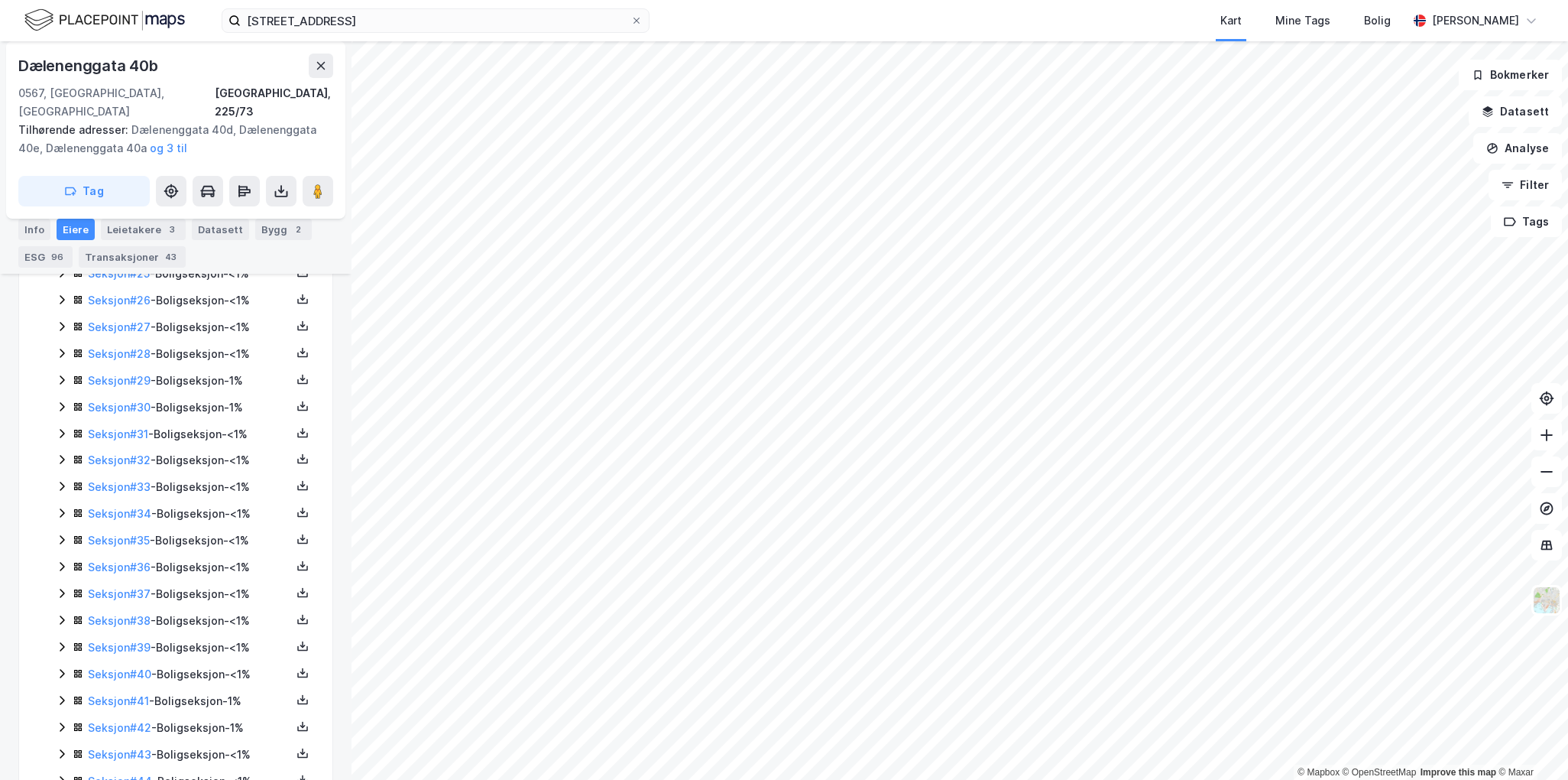
scroll to position [1223, 0]
click at [339, 22] on input "[STREET_ADDRESS]" at bounding box center [435, 20] width 390 height 23
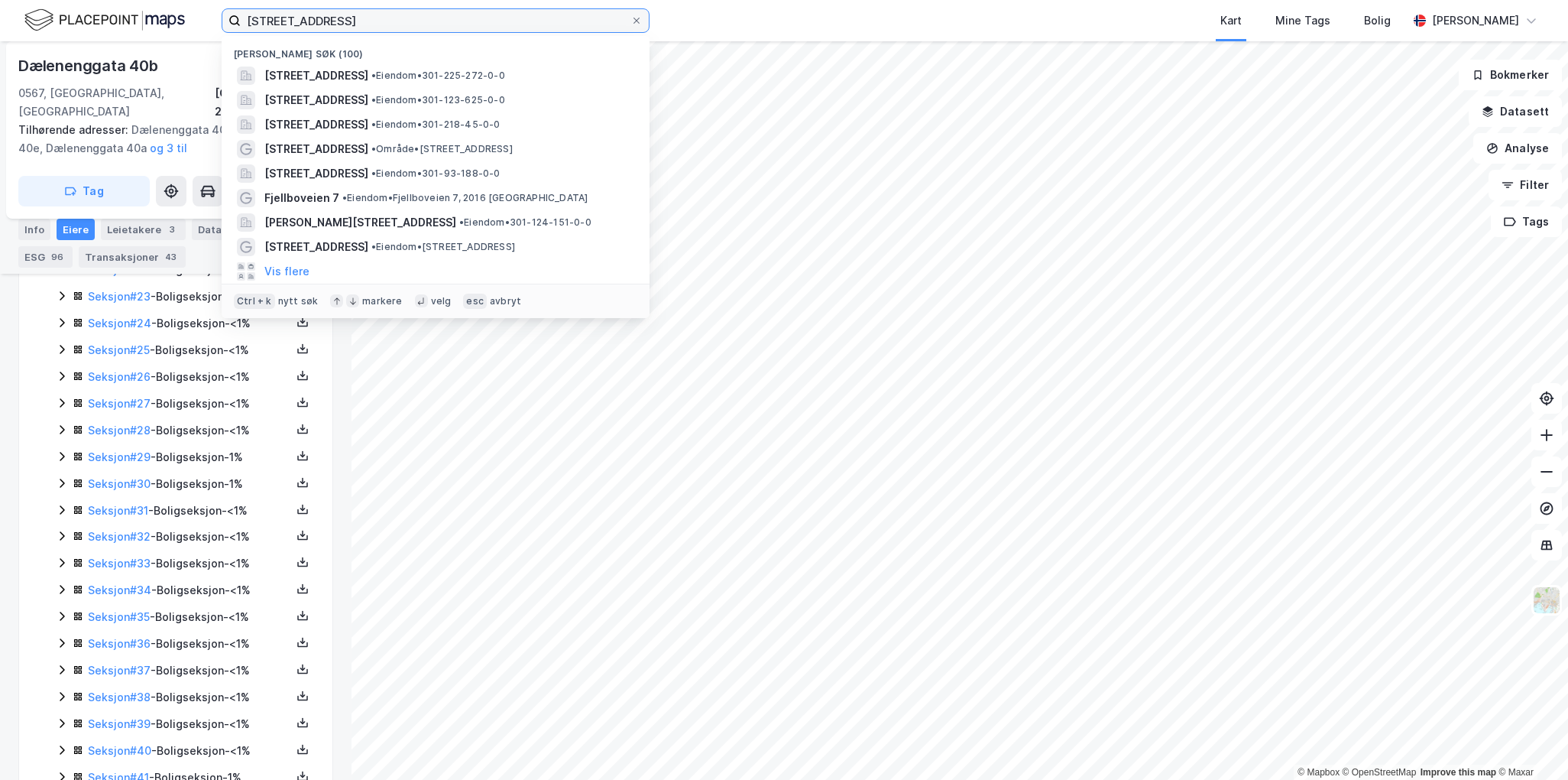
click at [339, 22] on input "[STREET_ADDRESS]" at bounding box center [435, 20] width 390 height 23
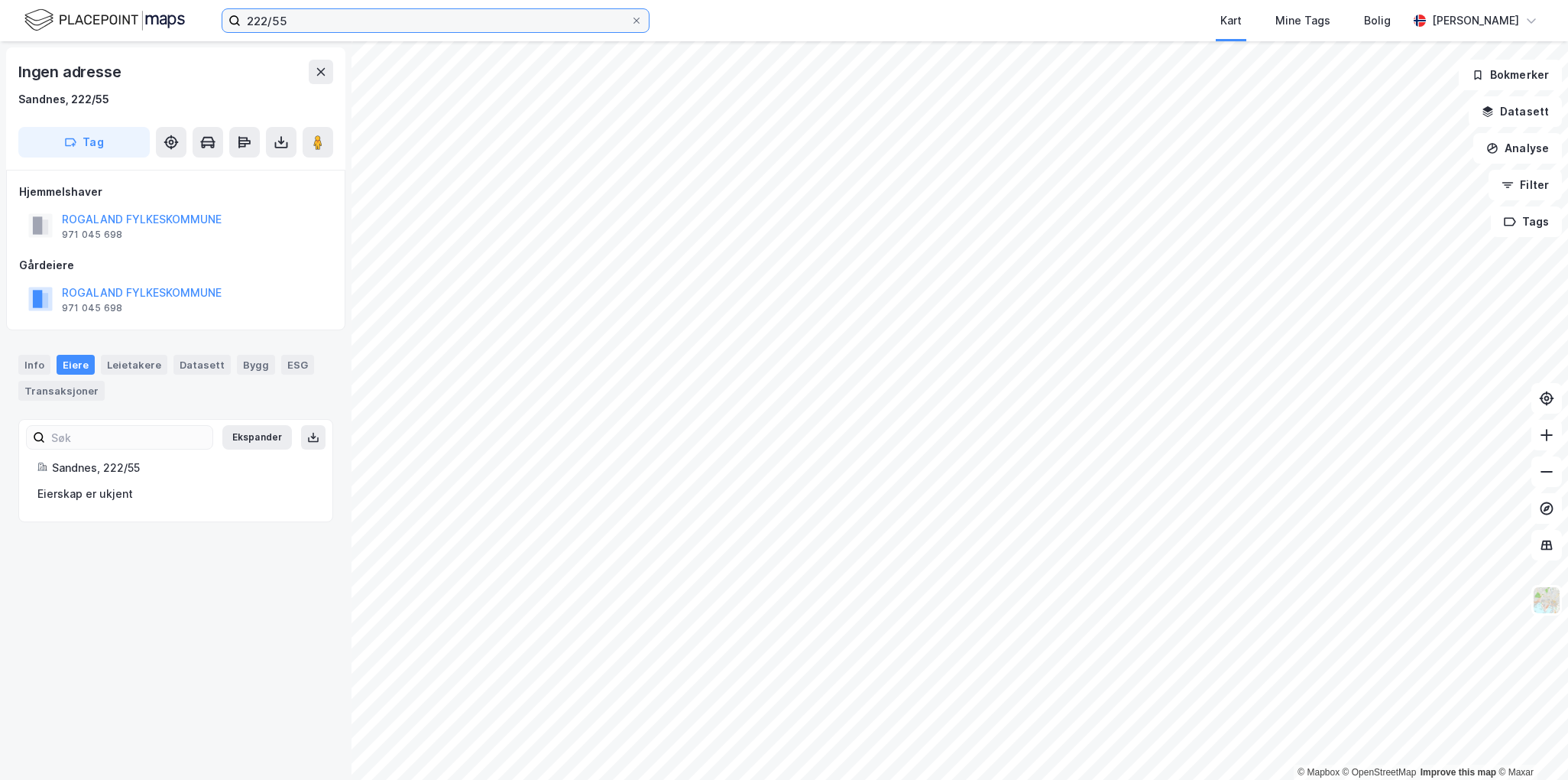
click at [489, 26] on input "222/55" at bounding box center [435, 20] width 390 height 23
type input "222/161"
click at [321, 76] on icon at bounding box center [321, 72] width 12 height 12
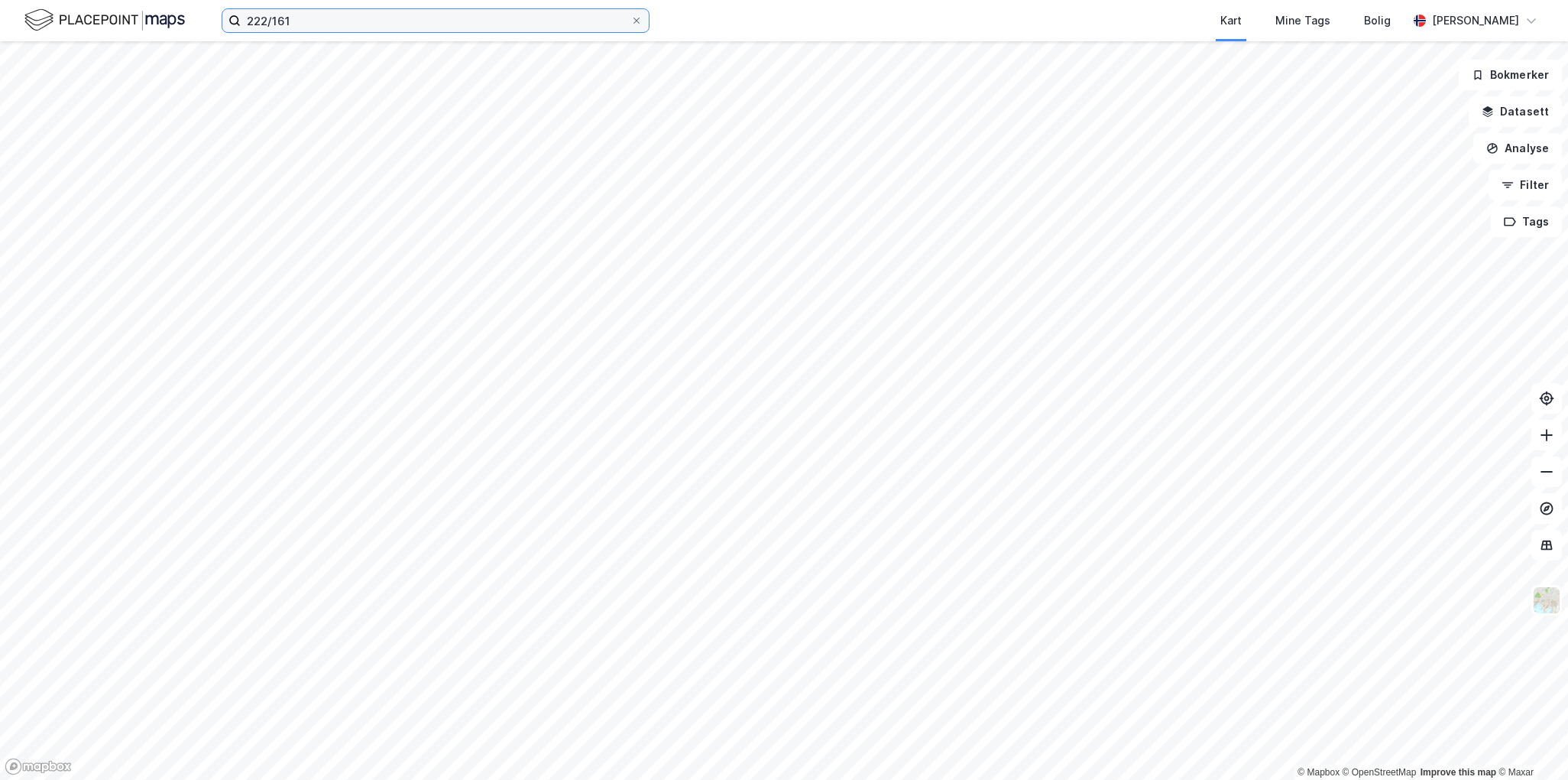
click at [354, 27] on input "222/161" at bounding box center [435, 20] width 390 height 23
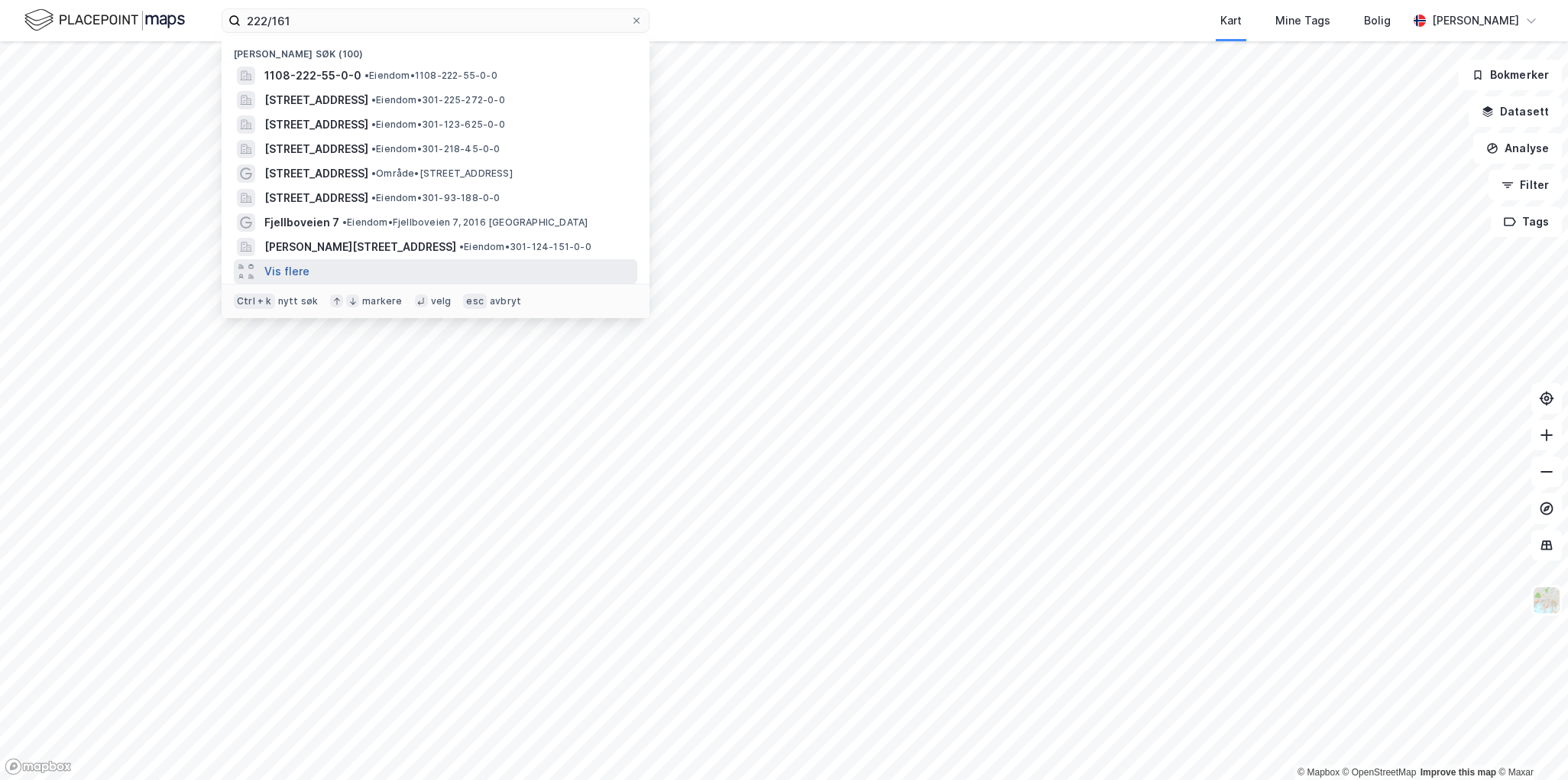
click at [294, 269] on button "Vis flere" at bounding box center [288, 271] width 45 height 18
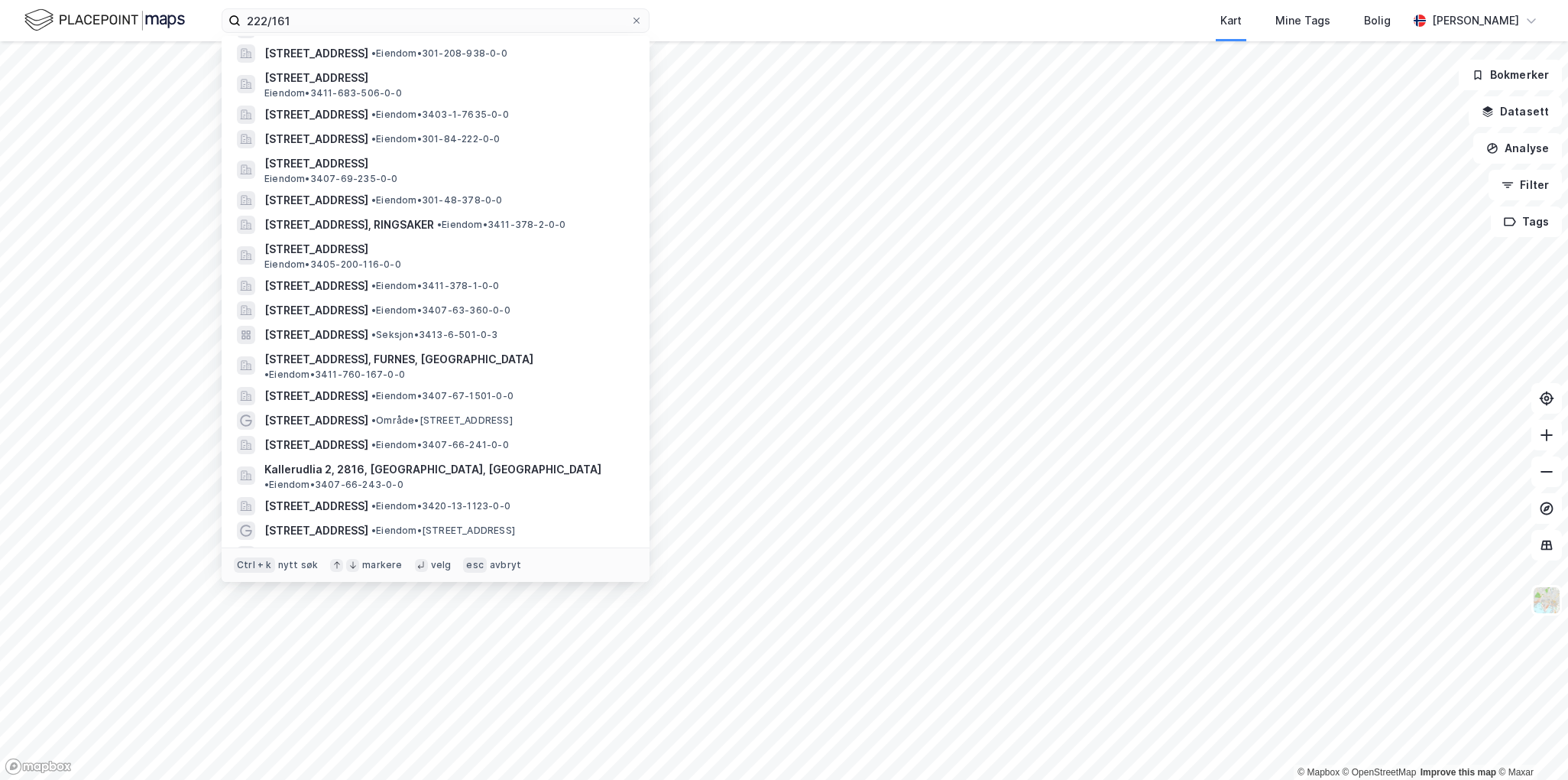
scroll to position [2071, 0]
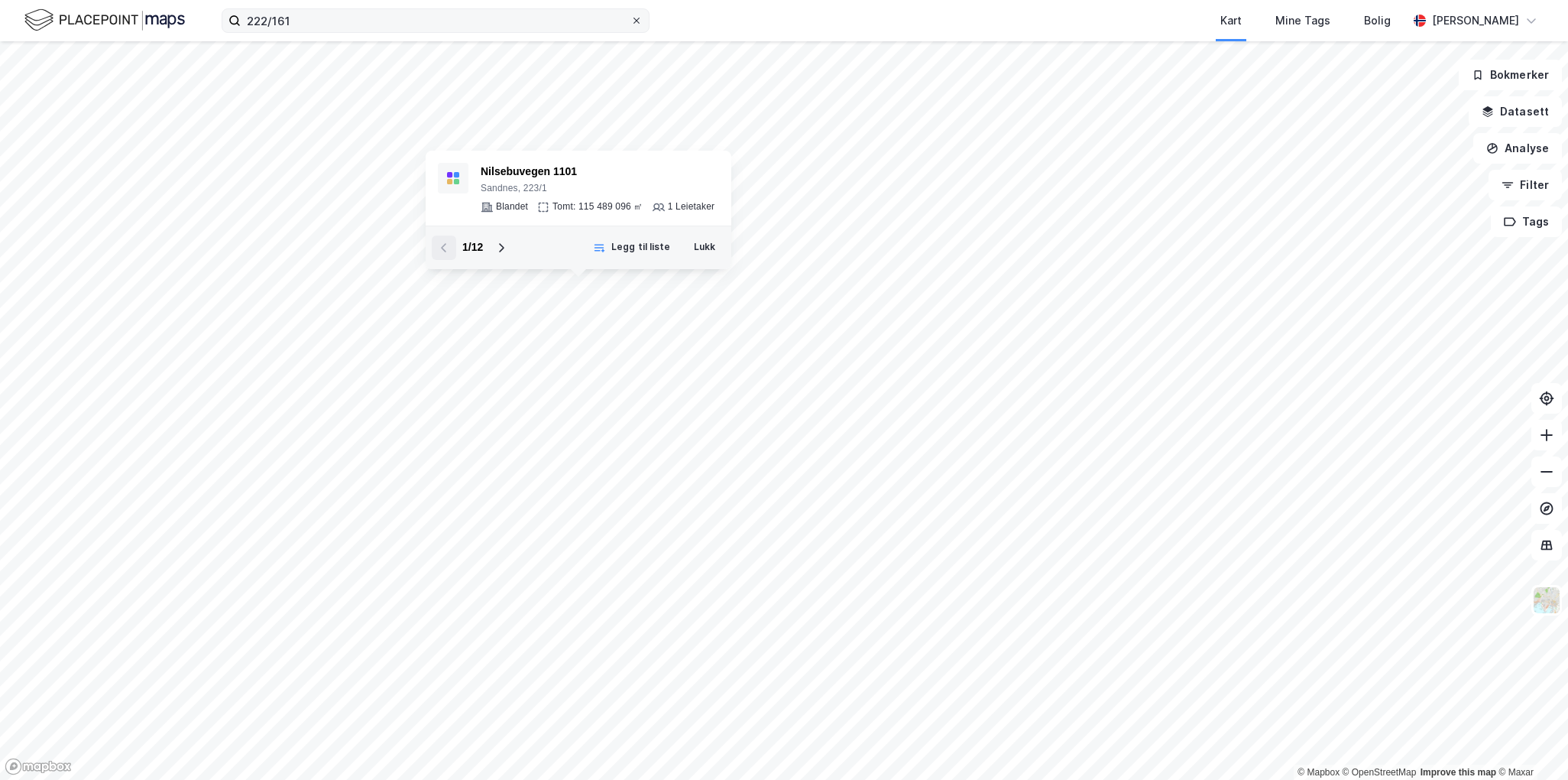
click at [639, 23] on icon at bounding box center [636, 20] width 9 height 9
click at [630, 23] on input "222/161" at bounding box center [435, 20] width 390 height 23
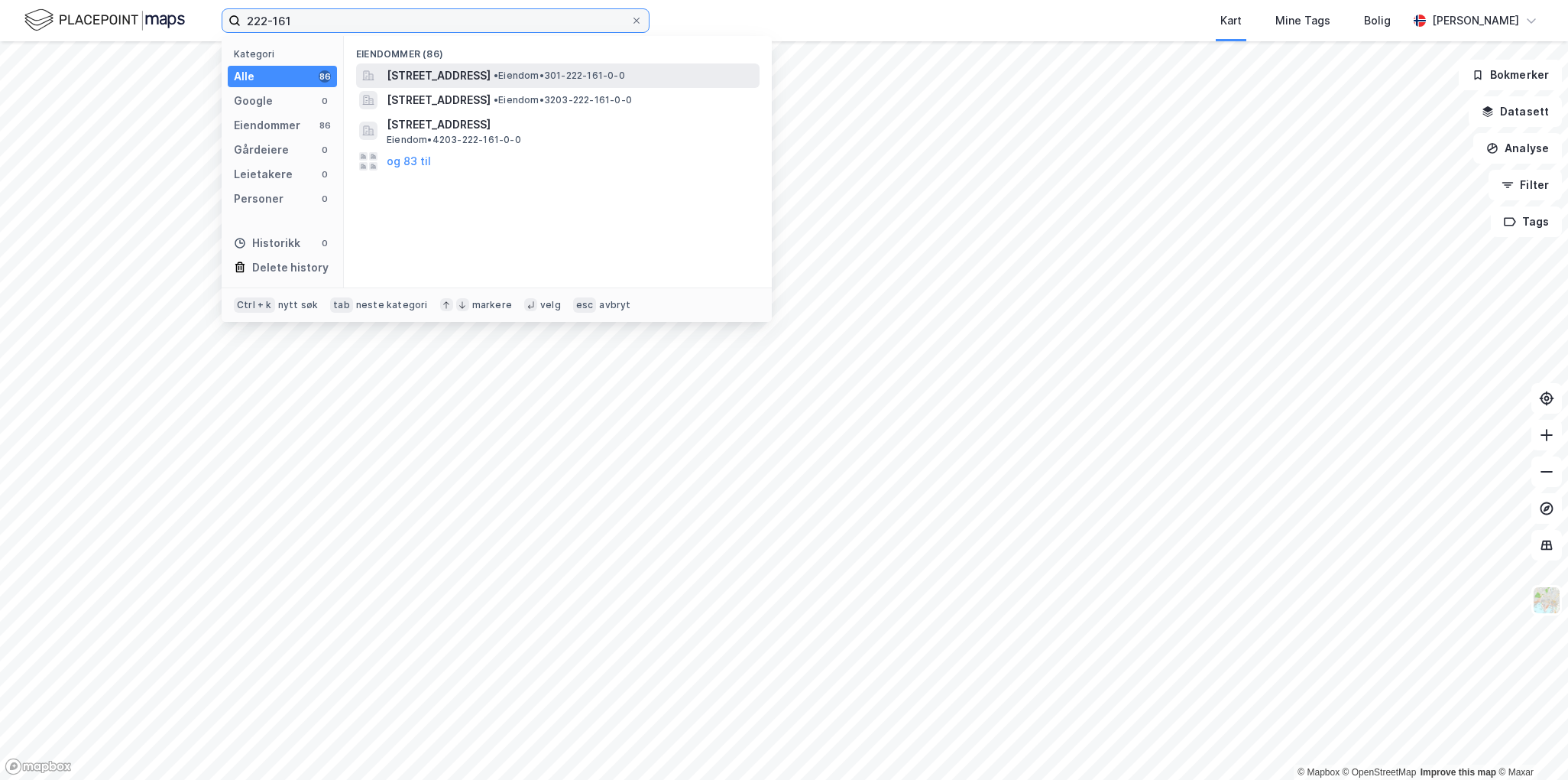
type input "222-161"
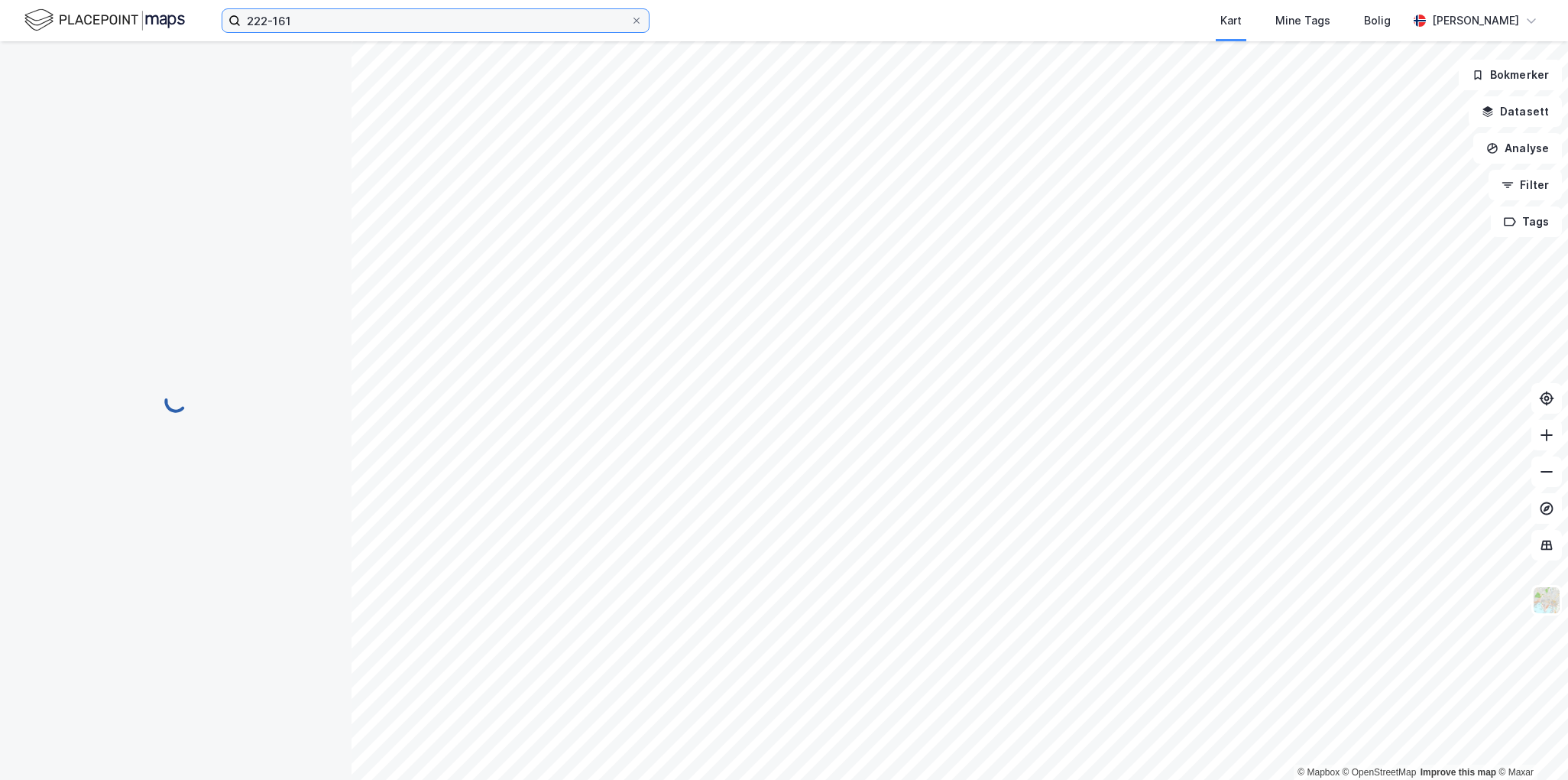
scroll to position [1223, 0]
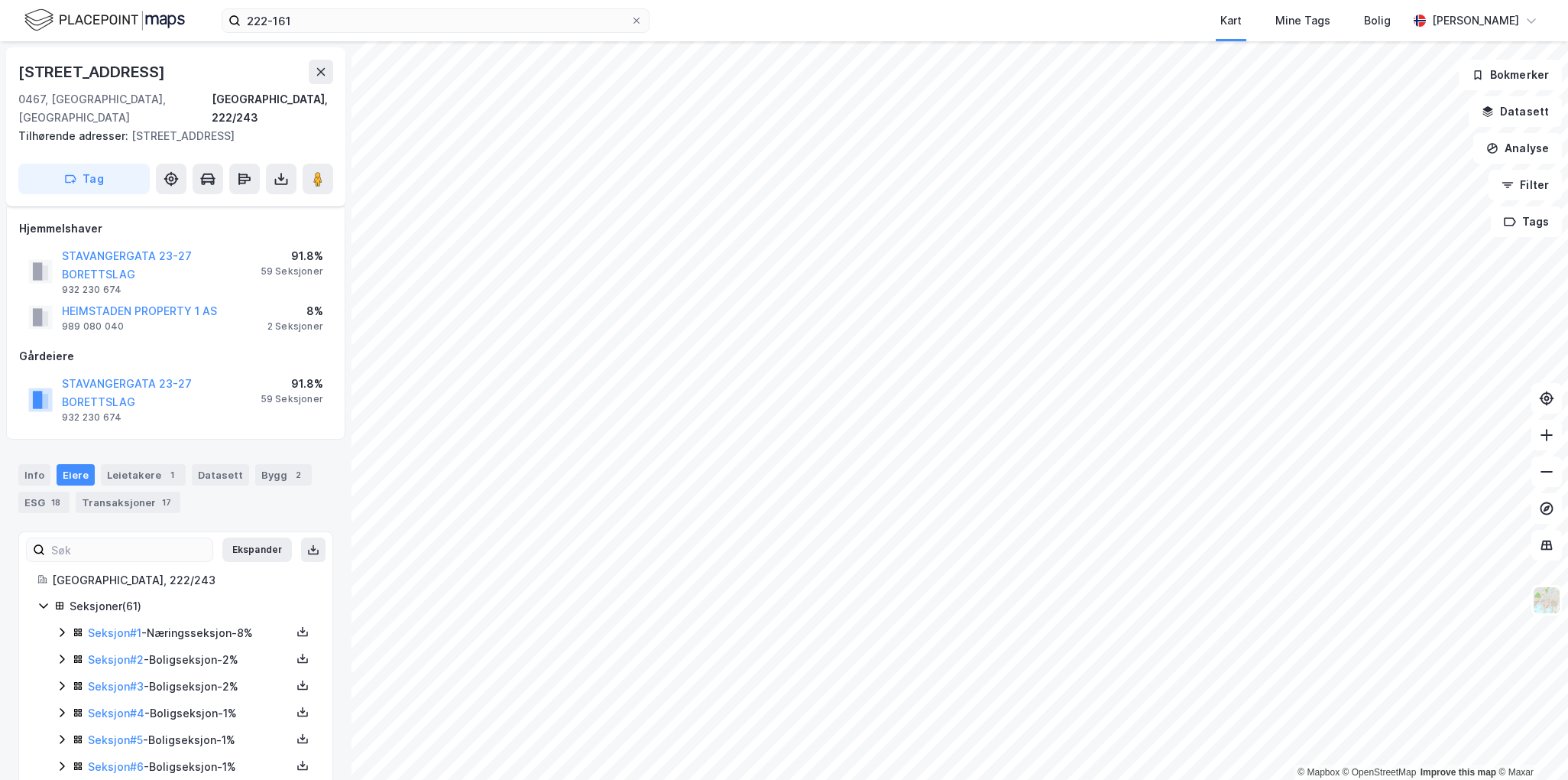
scroll to position [1223, 0]
